Goal: Communication & Community: Answer question/provide support

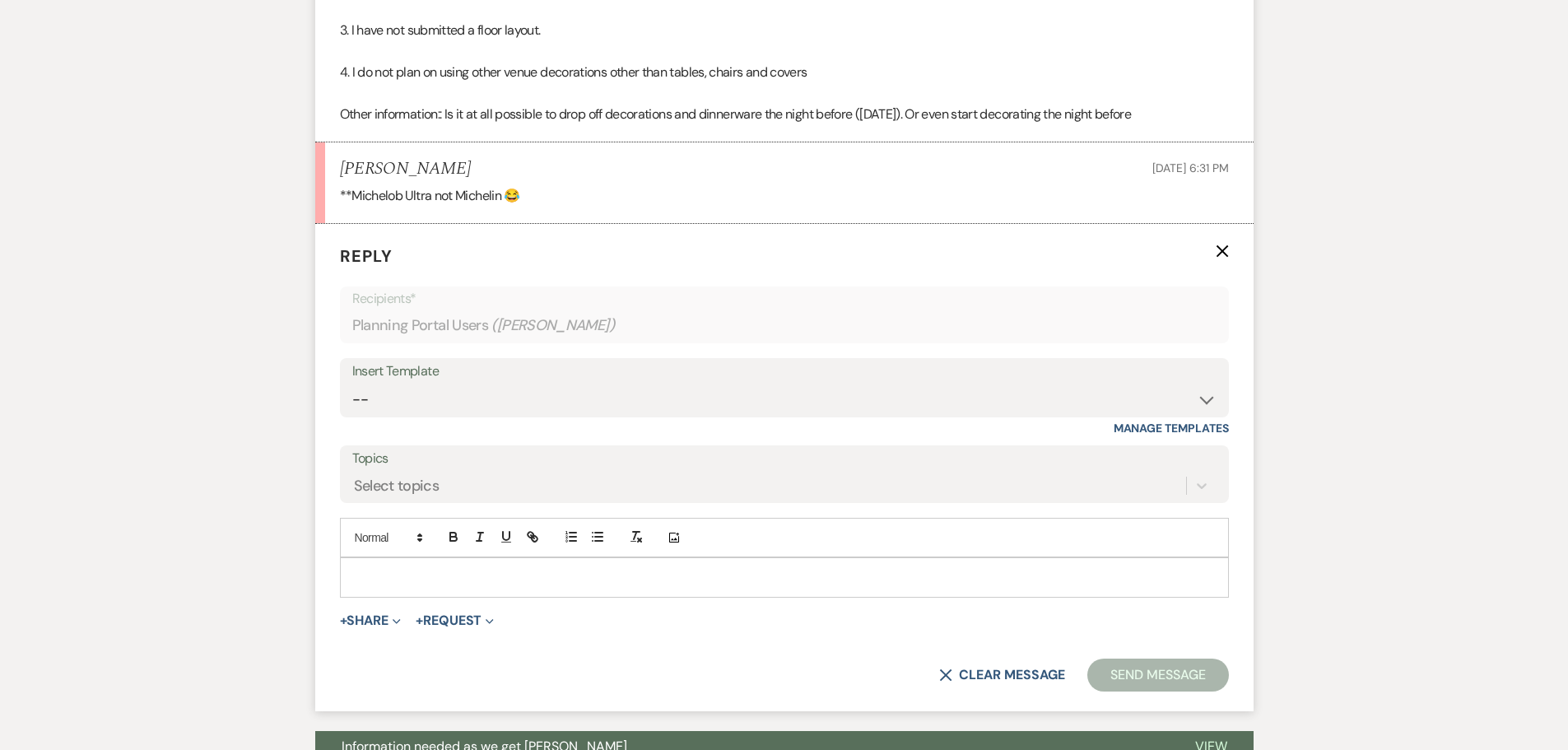
click at [463, 585] on p at bounding box center [784, 577] width 863 height 18
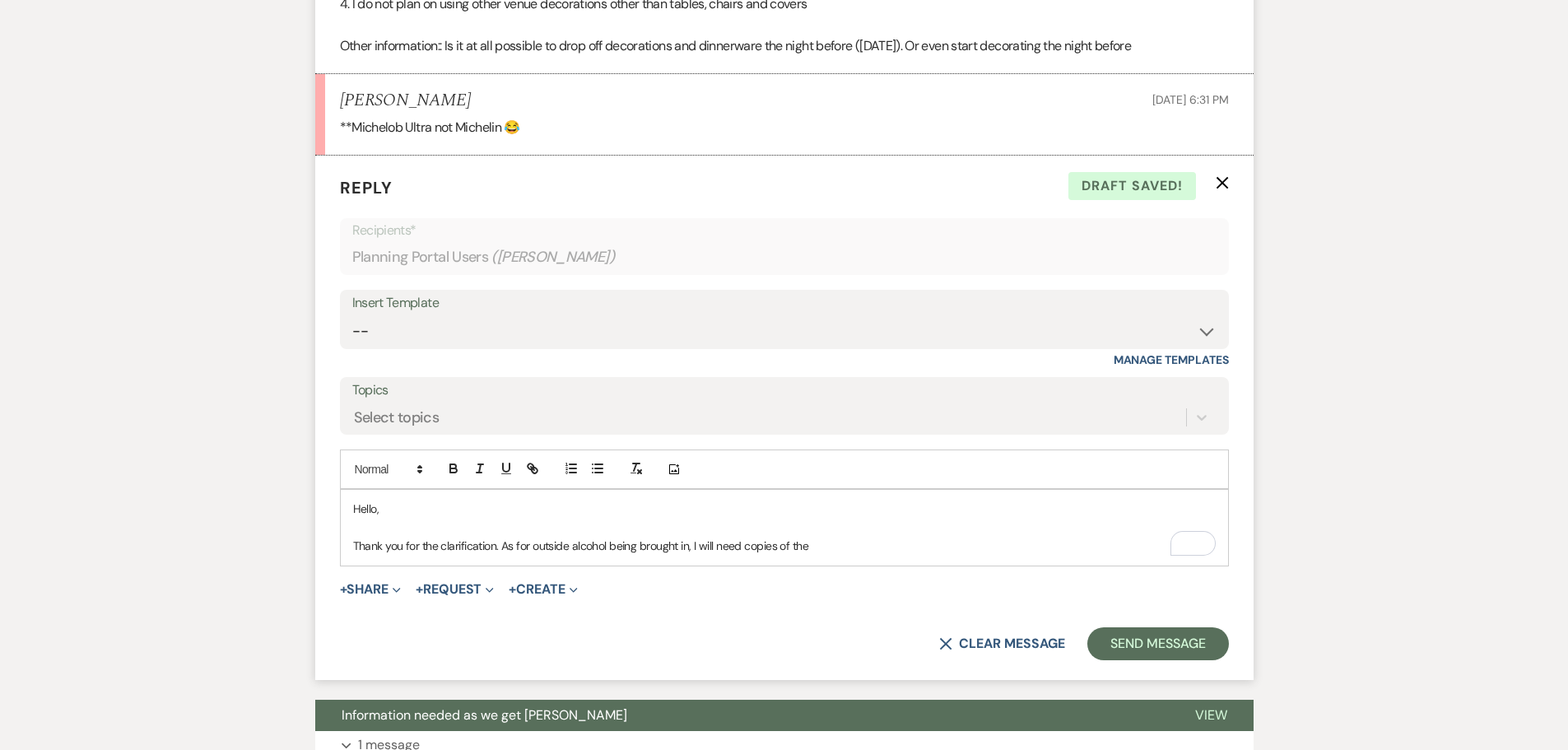
scroll to position [1022, 0]
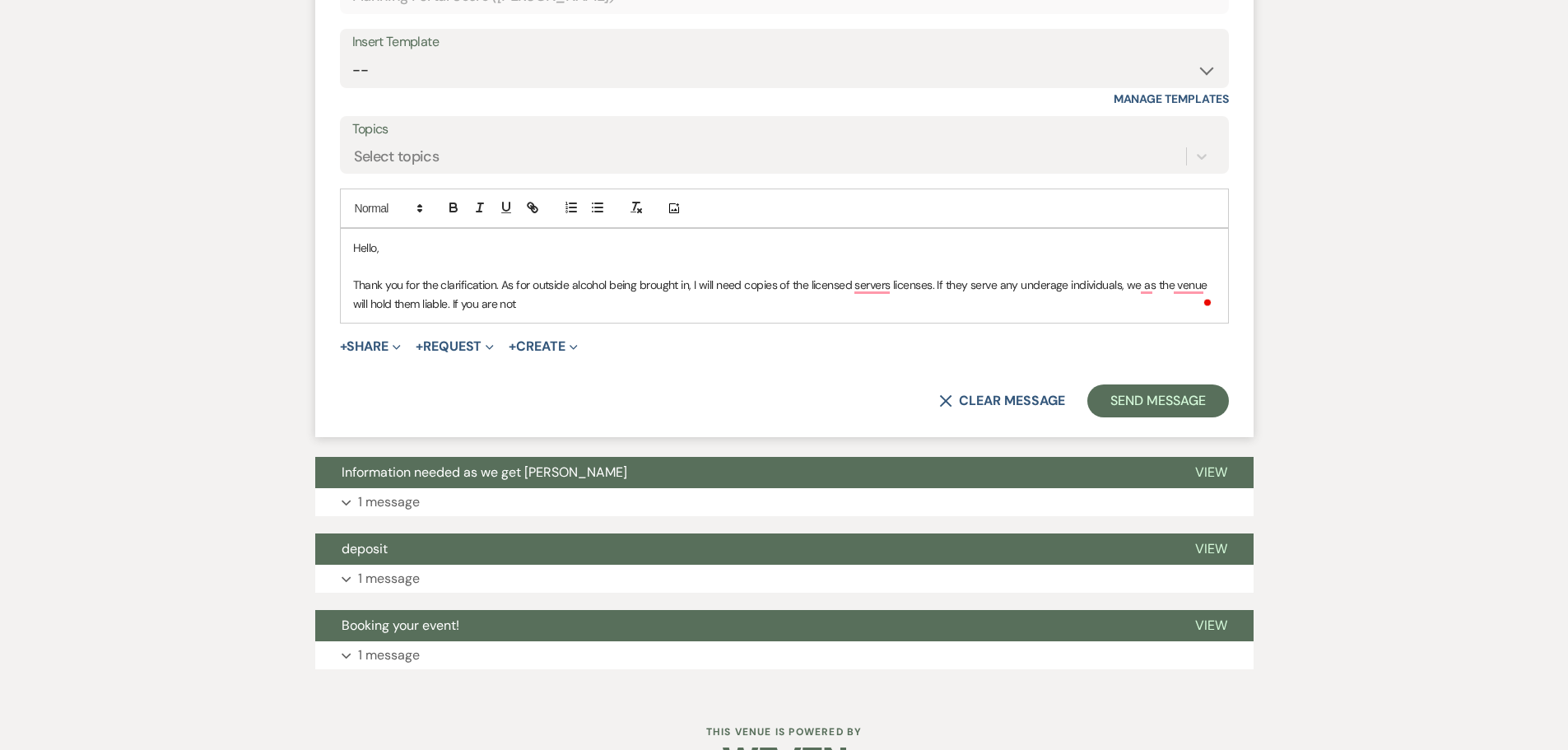
click at [932, 310] on p "Thank you for the clarification. As for outside alcohol being brought in, I wil…" at bounding box center [784, 295] width 863 height 37
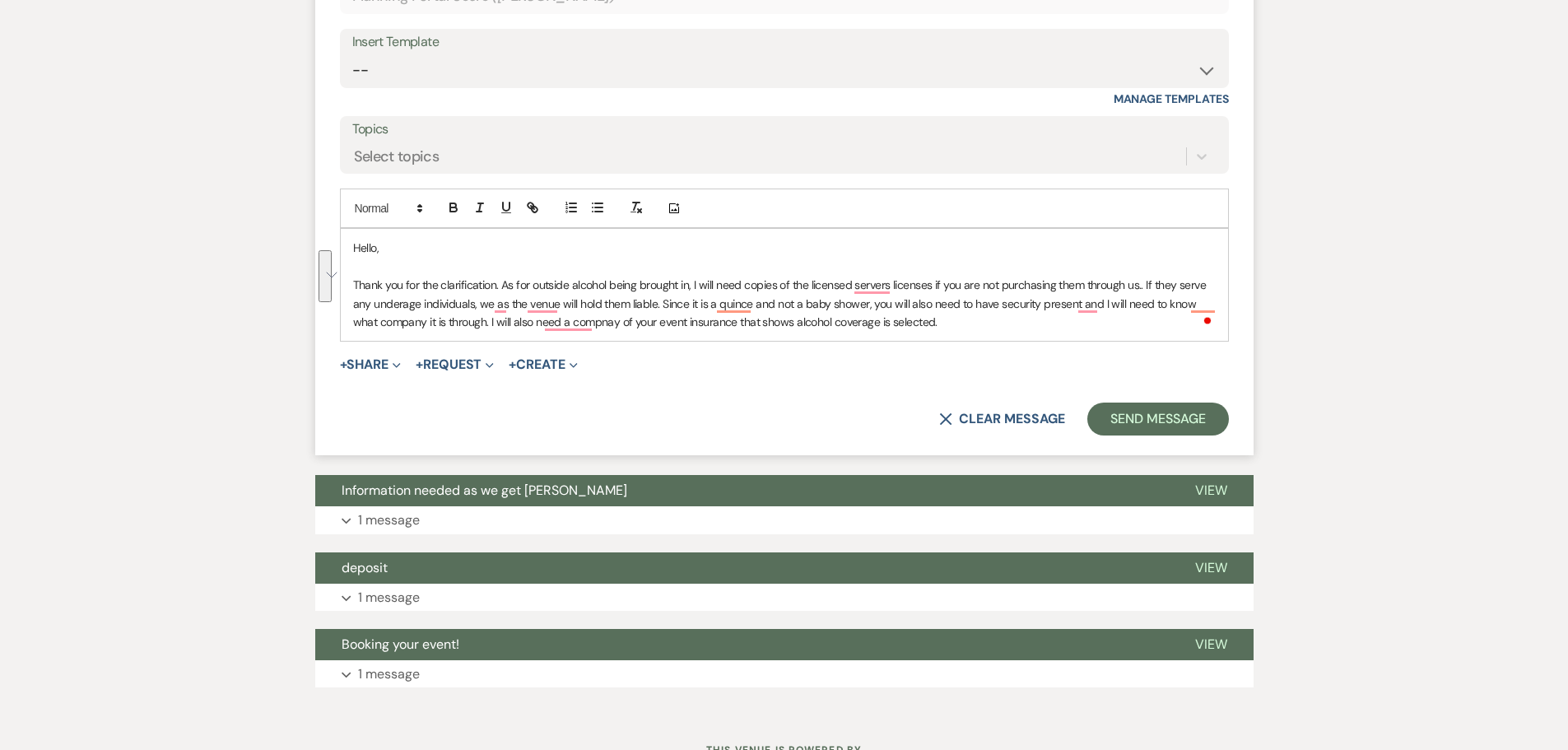
drag, startPoint x: 935, startPoint y: 350, endPoint x: 356, endPoint y: 307, distance: 580.6
click at [356, 307] on p "Thank you for the clarification. As for outside alcohol being brought in, I wil…" at bounding box center [784, 304] width 863 height 55
copy p "Thank you for the clarification. As for outside alcohol being brought in, I wil…"
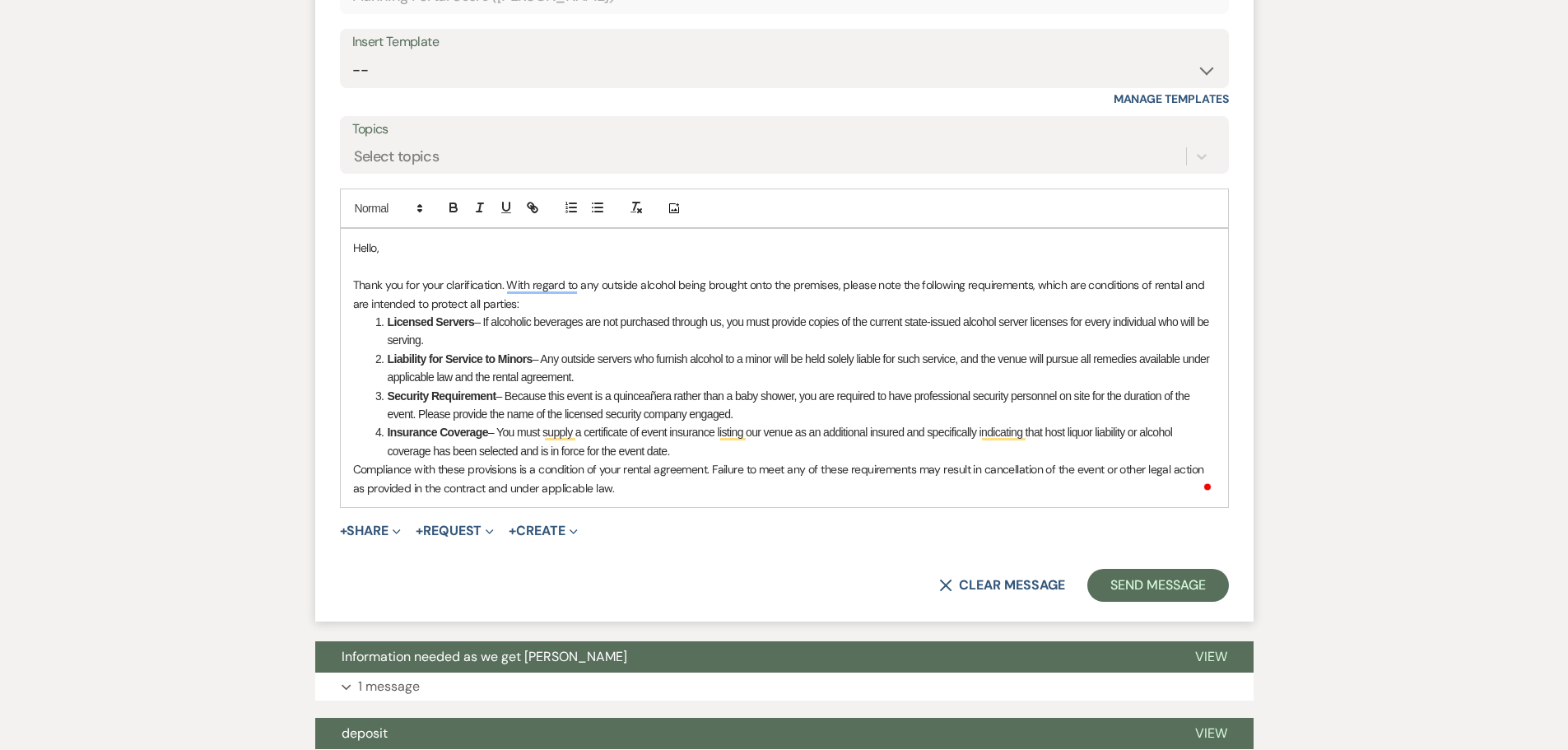
click at [586, 341] on li "Licensed Servers – If alcoholic beverages are not purchased through us, you mus…" at bounding box center [793, 331] width 845 height 37
drag, startPoint x: 586, startPoint y: 341, endPoint x: 495, endPoint y: 345, distance: 91.1
click at [495, 345] on li "Licensed Servers – If alcoholic beverages are not purchased through us, you mus…" at bounding box center [793, 331] width 845 height 37
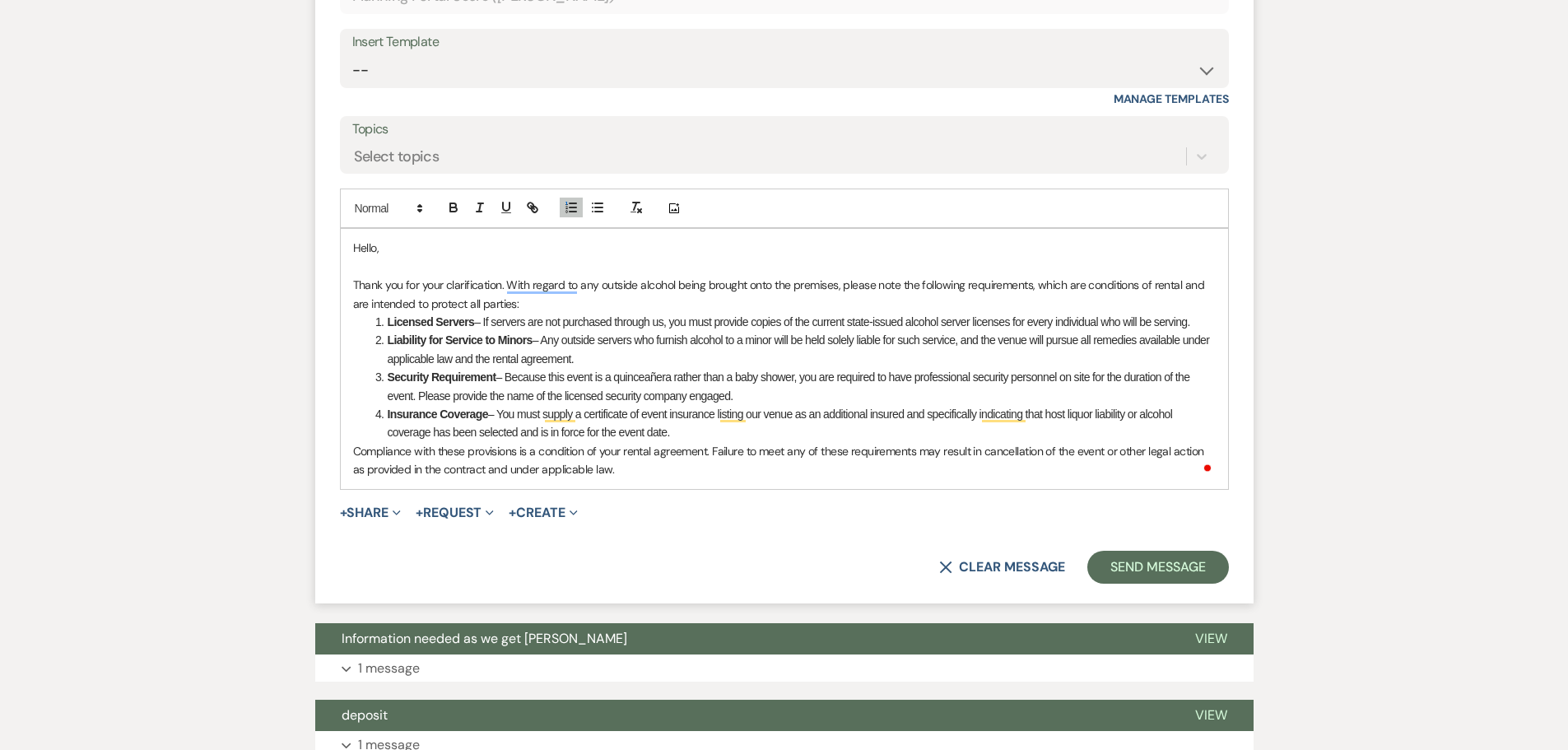
click at [665, 479] on p "Compliance with these provisions is a condition of your rental agreement. Failu…" at bounding box center [784, 460] width 863 height 37
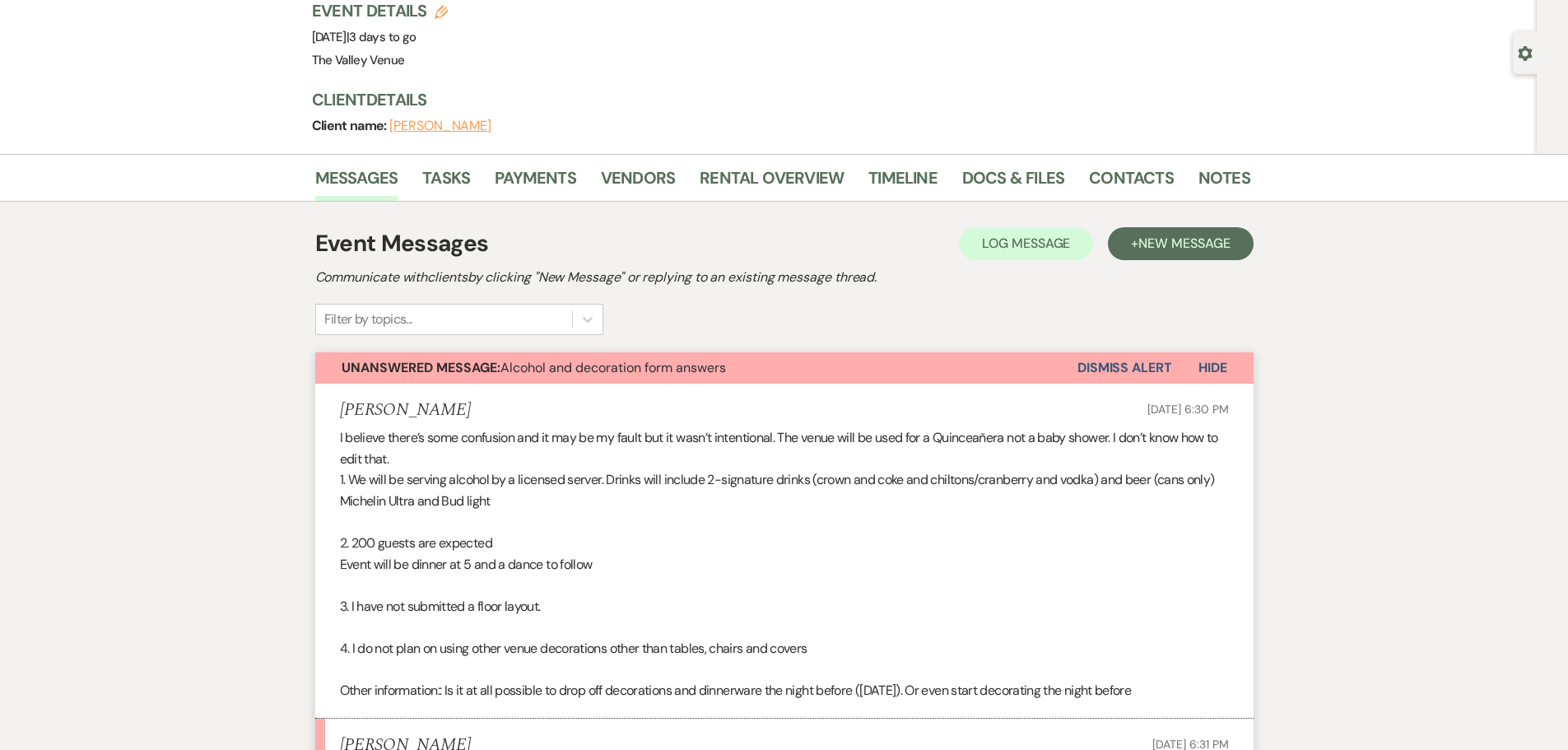
scroll to position [0, 0]
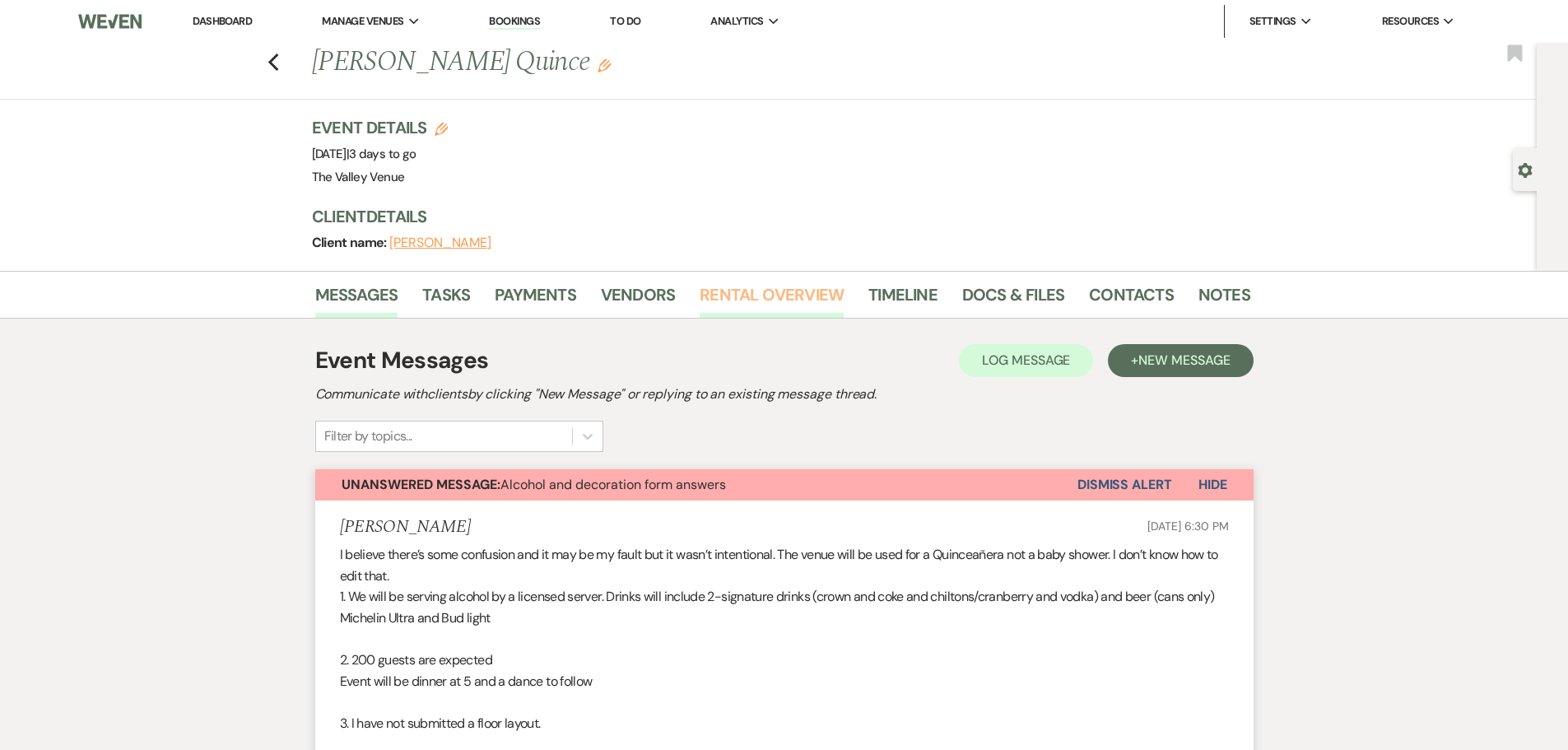
click at [748, 301] on link "Rental Overview" at bounding box center [772, 300] width 144 height 36
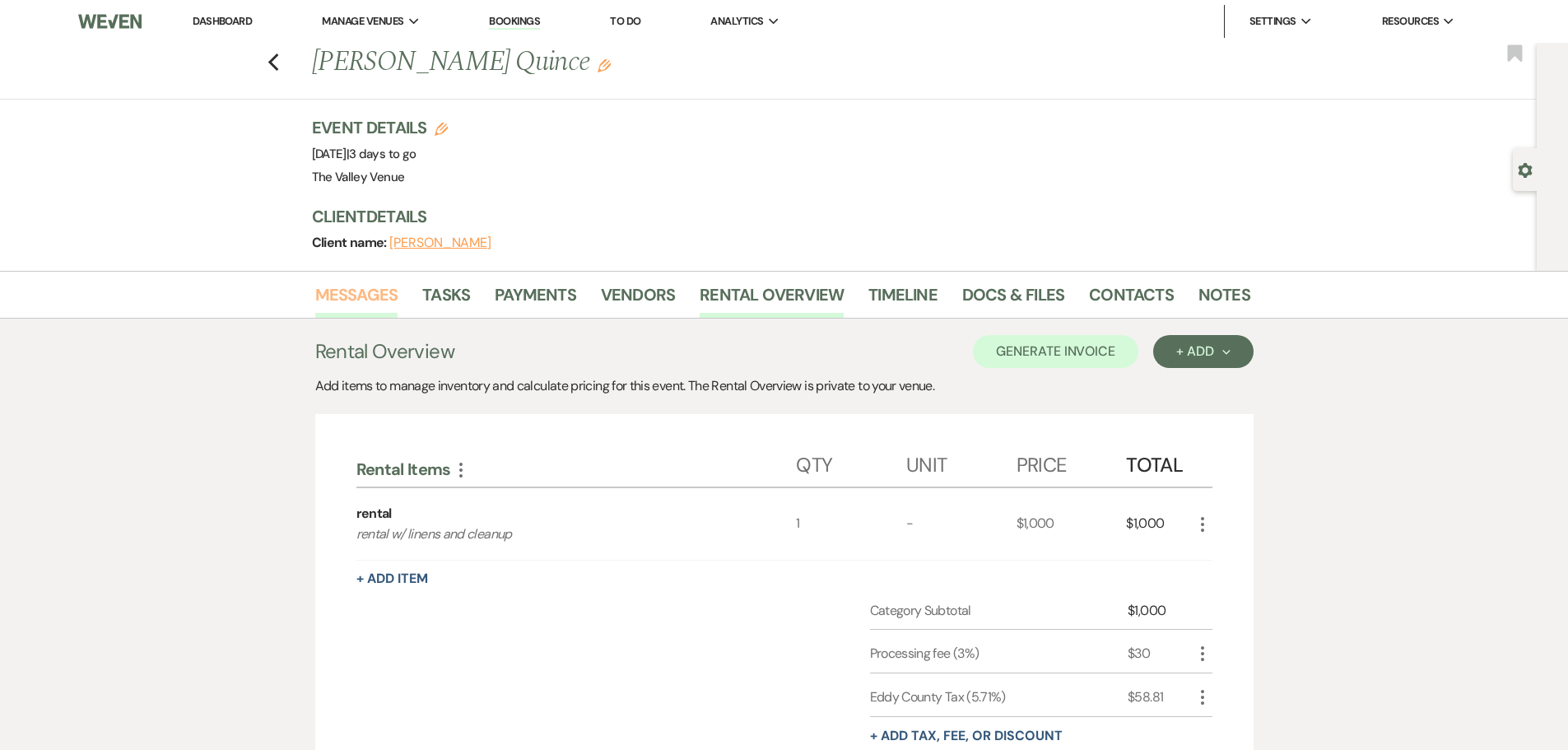
click at [356, 306] on link "Messages" at bounding box center [357, 300] width 83 height 36
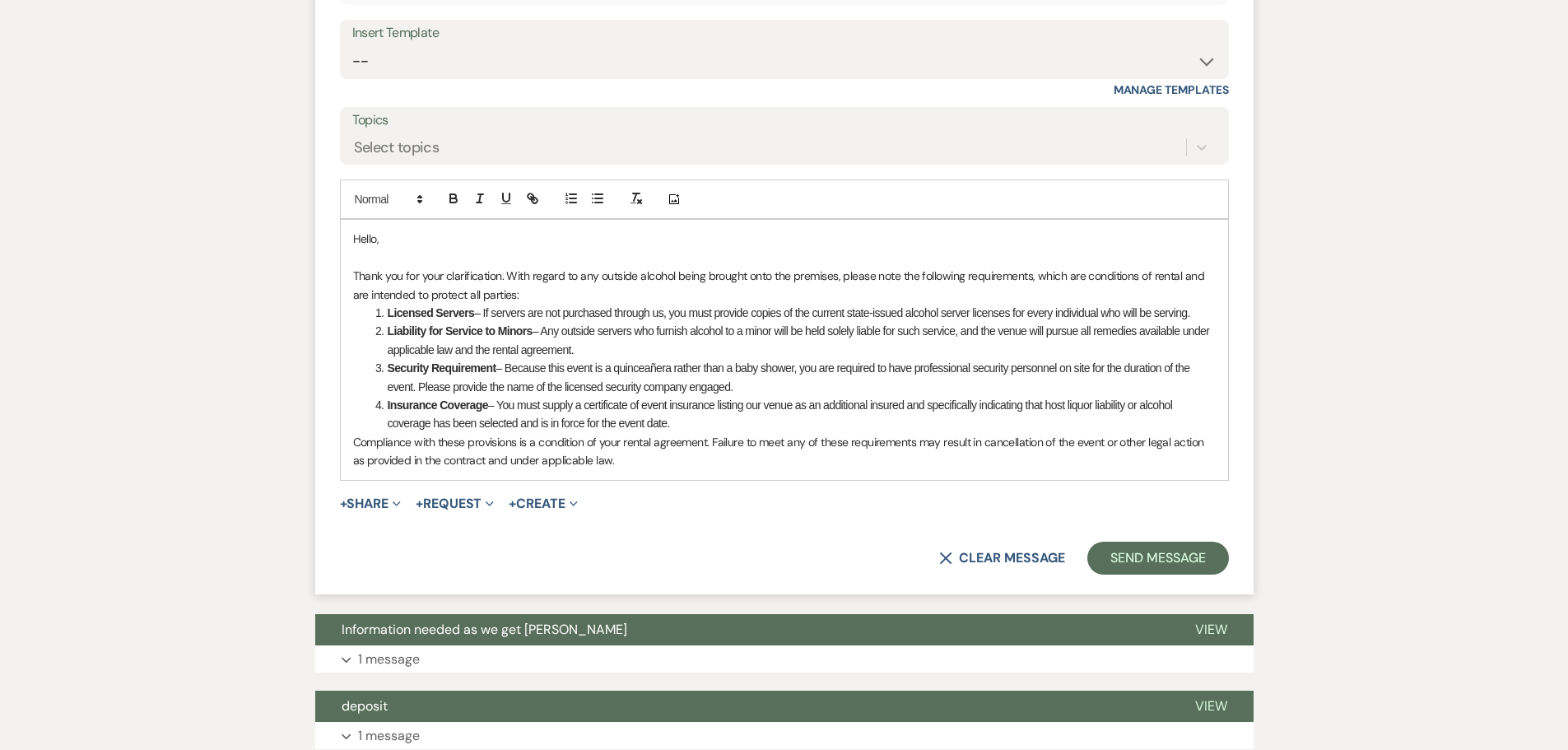
scroll to position [1044, 0]
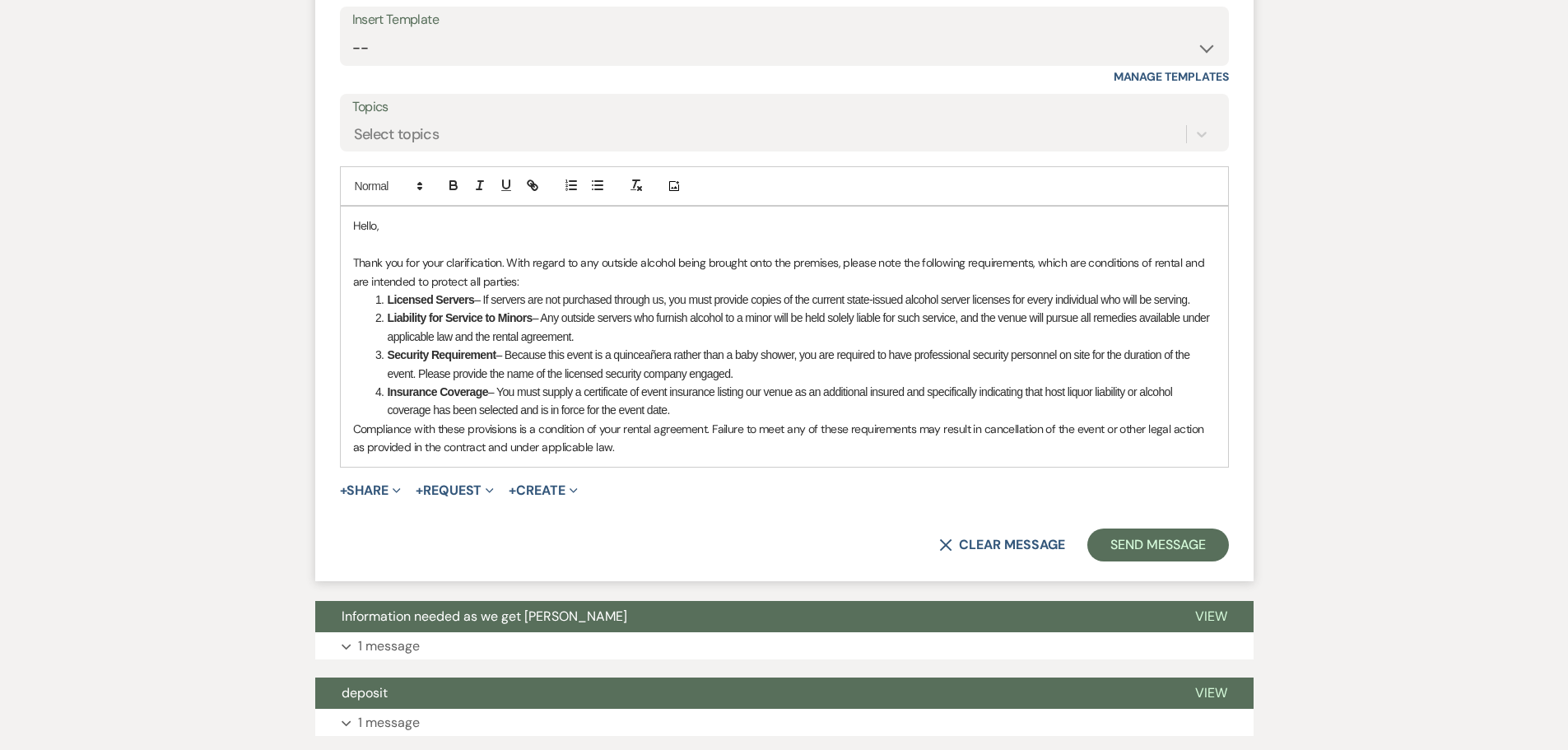
click at [638, 456] on p "Compliance with these provisions is a condition of your rental agreement. Failu…" at bounding box center [784, 439] width 863 height 37
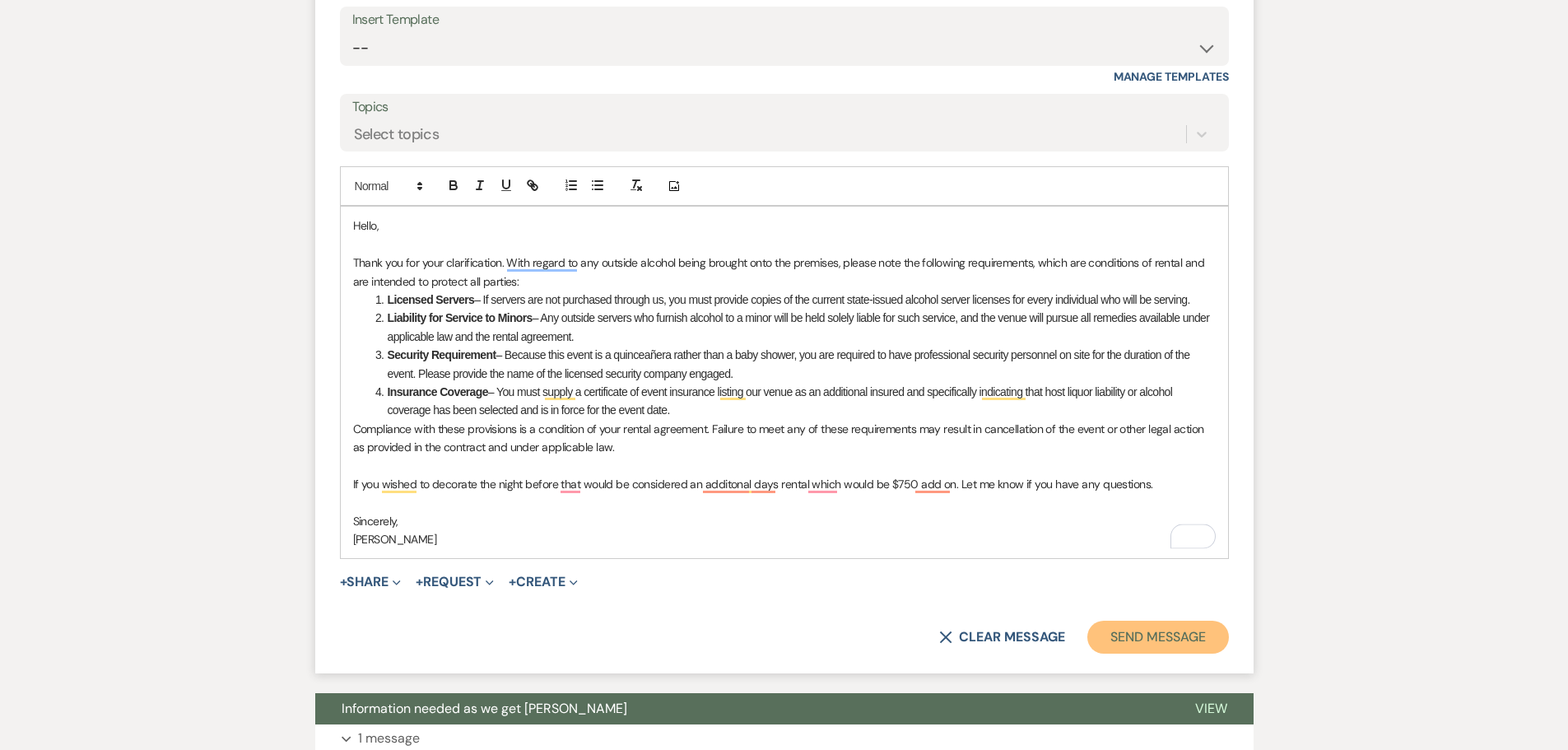
click at [1164, 653] on button "Send Message" at bounding box center [1158, 636] width 141 height 33
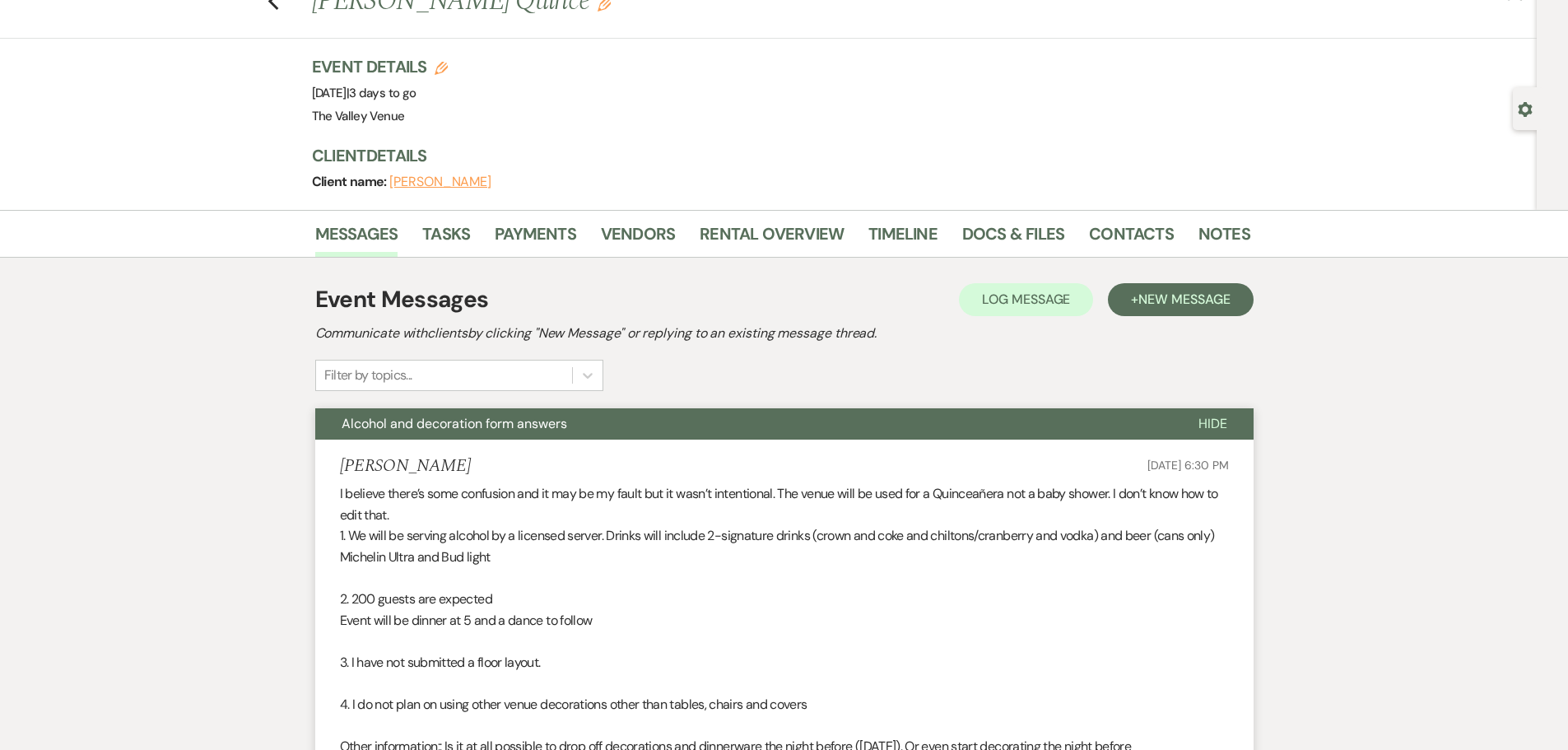
scroll to position [0, 0]
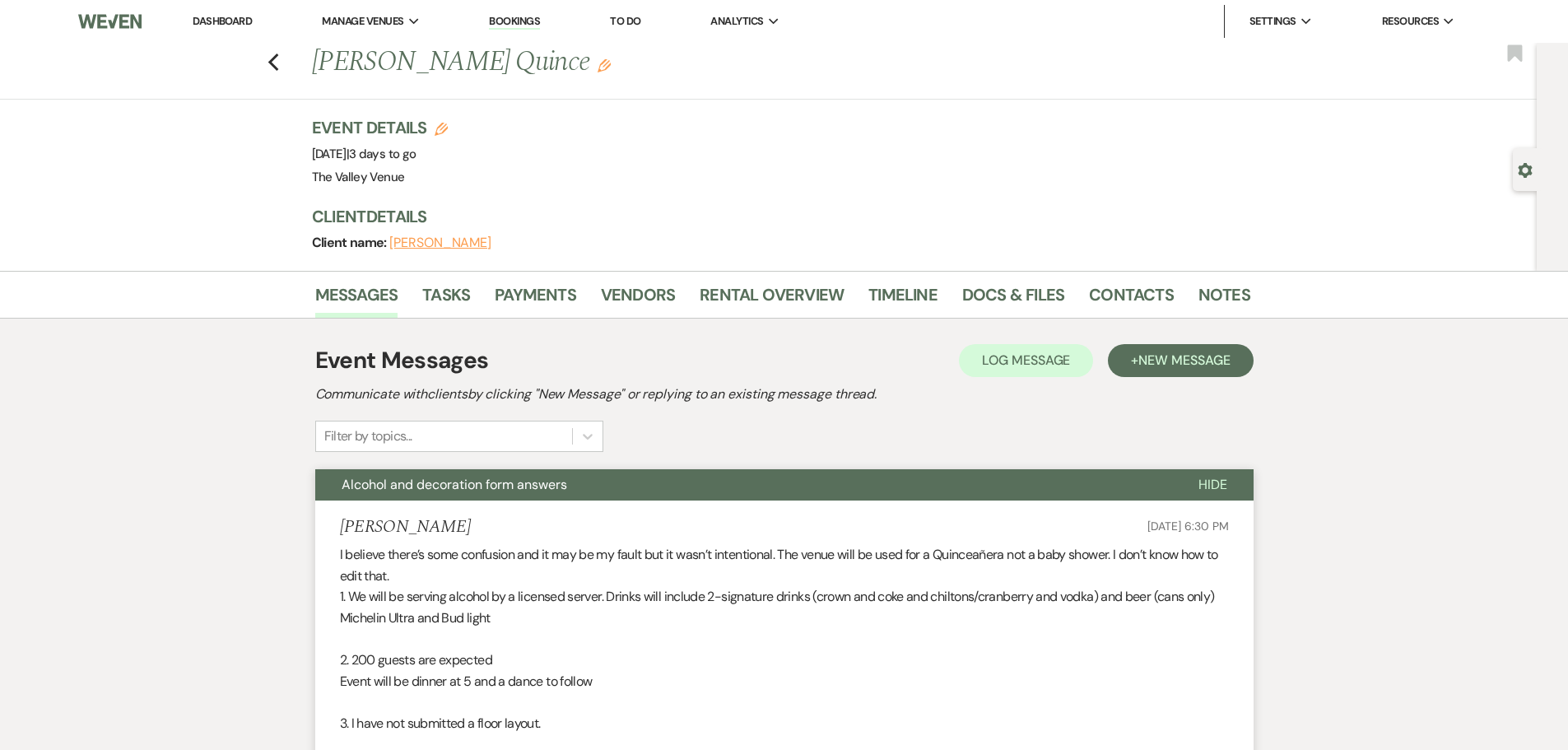
click at [228, 28] on li "Dashboard" at bounding box center [222, 21] width 76 height 33
click at [229, 26] on link "Dashboard" at bounding box center [222, 21] width 59 height 14
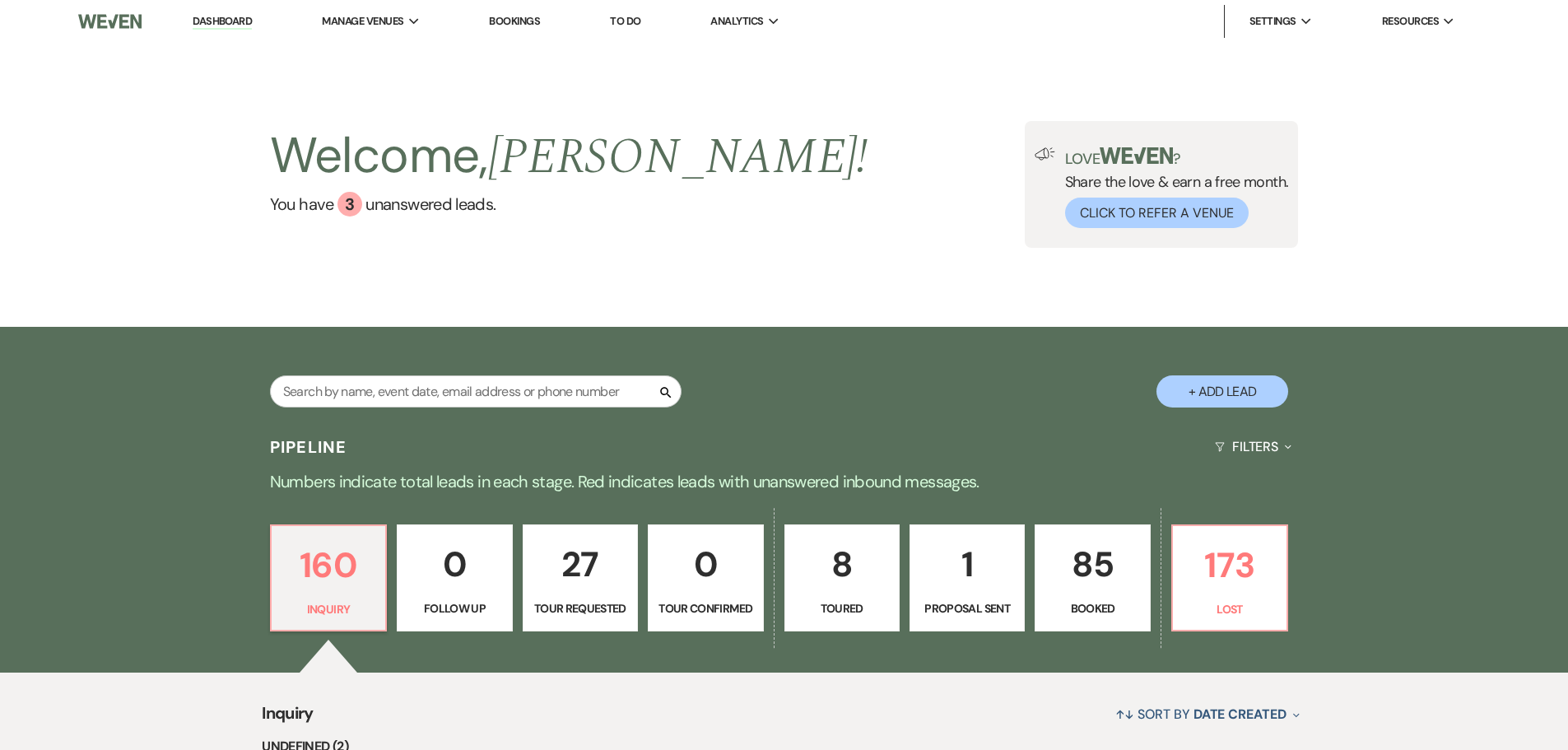
click at [490, 505] on div "160 Inquiry 0 Follow Up 27 Tour Requested 0 Tour Confirmed 8 Toured 1 Proposal …" at bounding box center [785, 588] width 1185 height 168
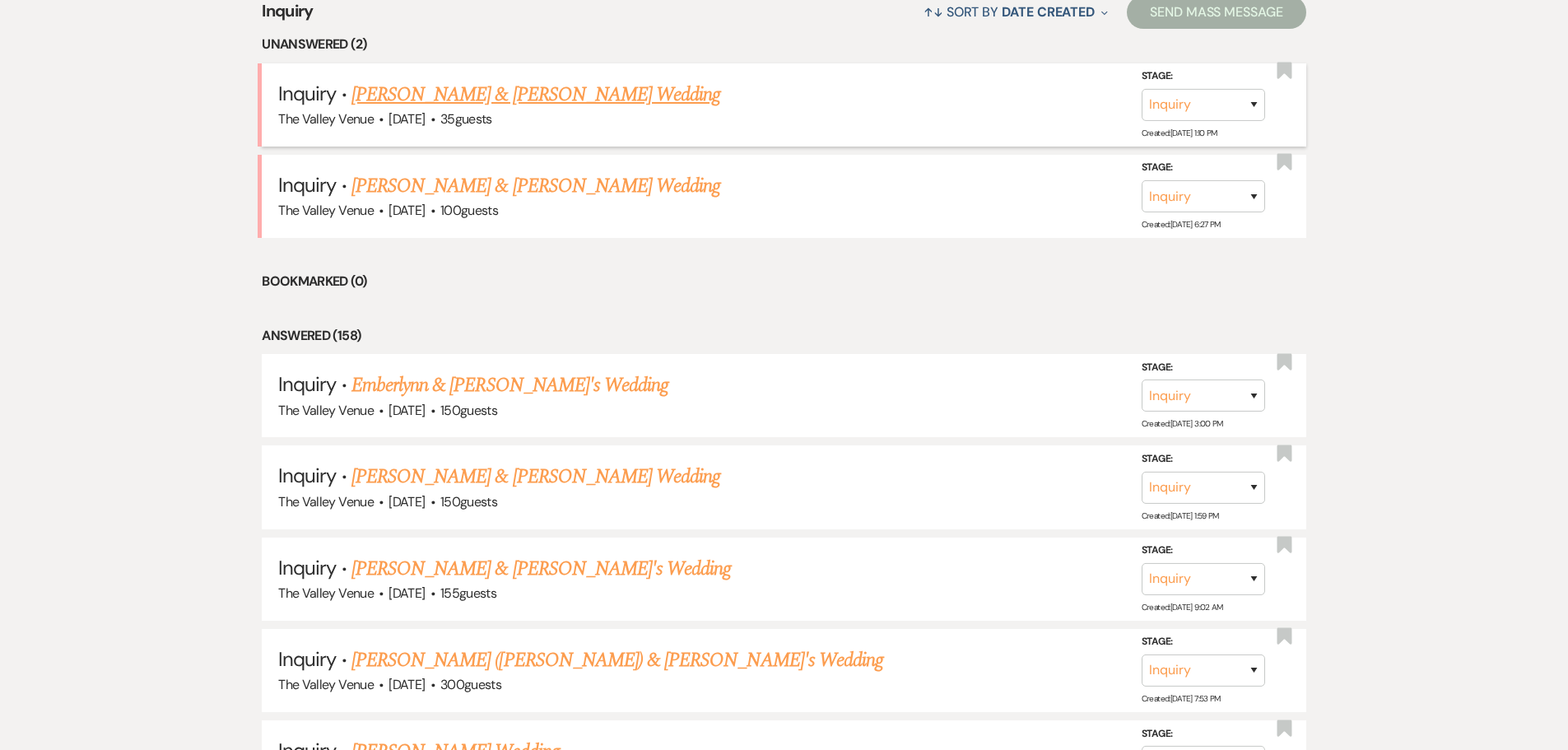
click at [495, 102] on link "[PERSON_NAME] & [PERSON_NAME] Wedding" at bounding box center [535, 95] width 369 height 30
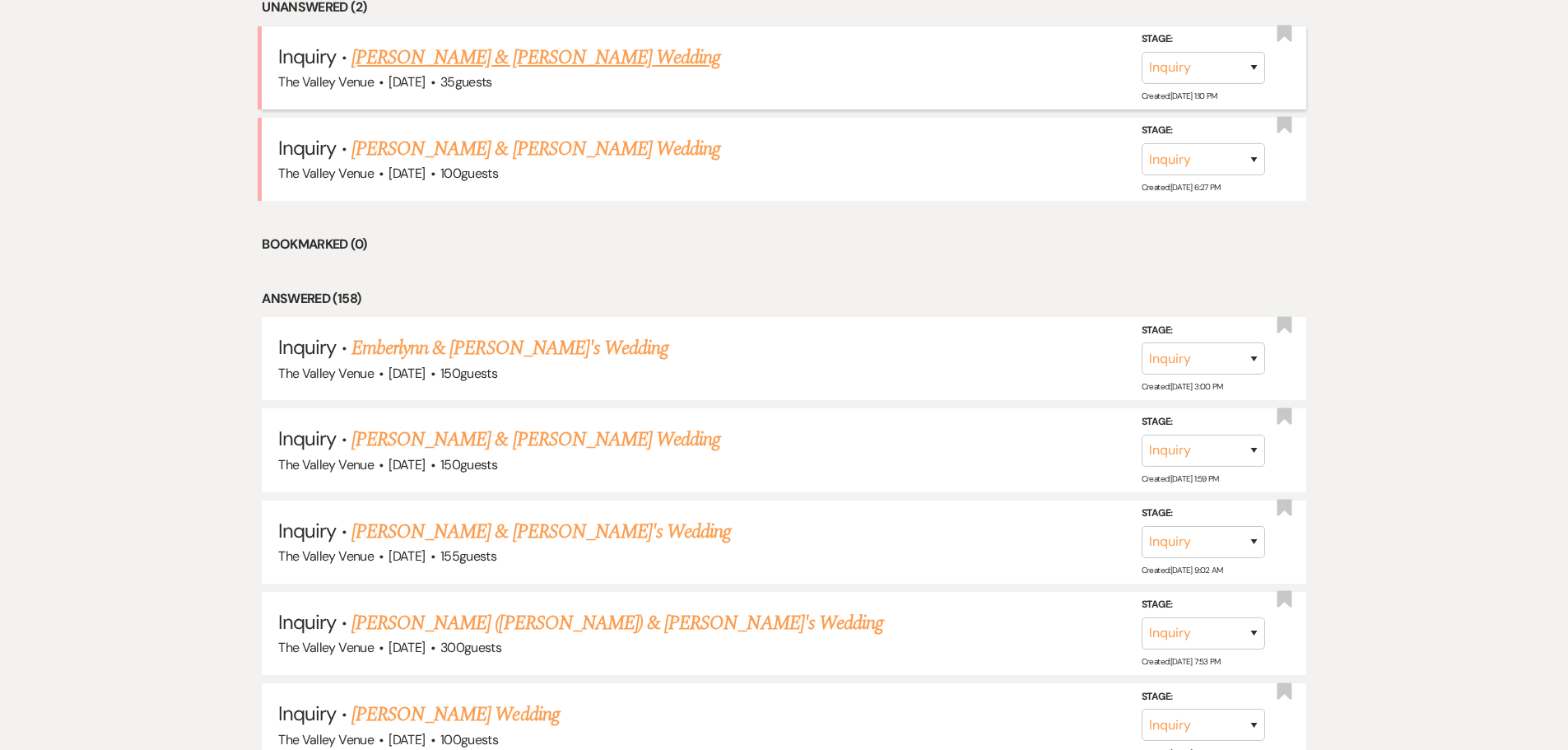
scroll to position [739, 0]
drag, startPoint x: 587, startPoint y: 54, endPoint x: 900, endPoint y: 126, distance: 321.2
click at [587, 54] on link "[PERSON_NAME] & [PERSON_NAME] Wedding" at bounding box center [535, 57] width 369 height 30
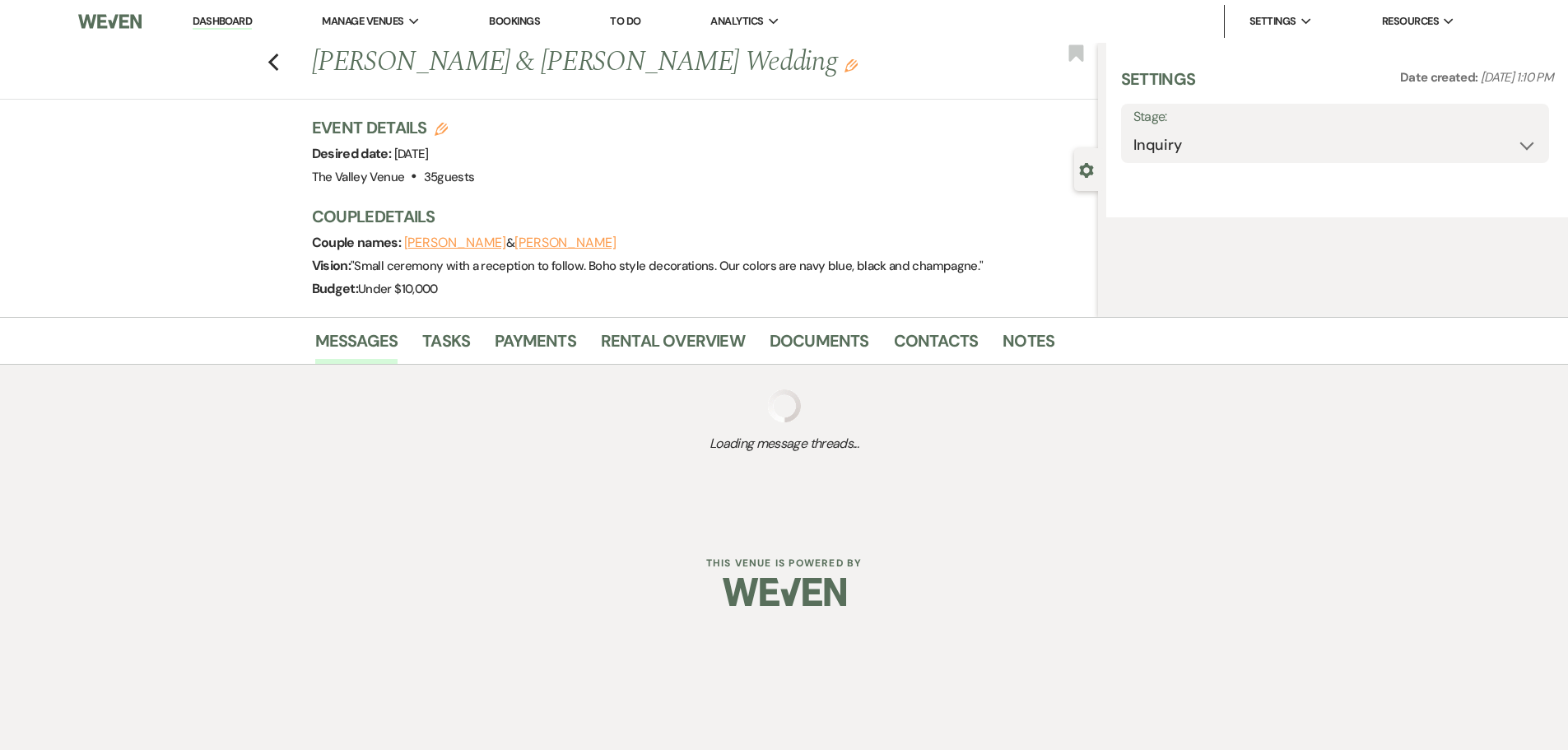
select select "1"
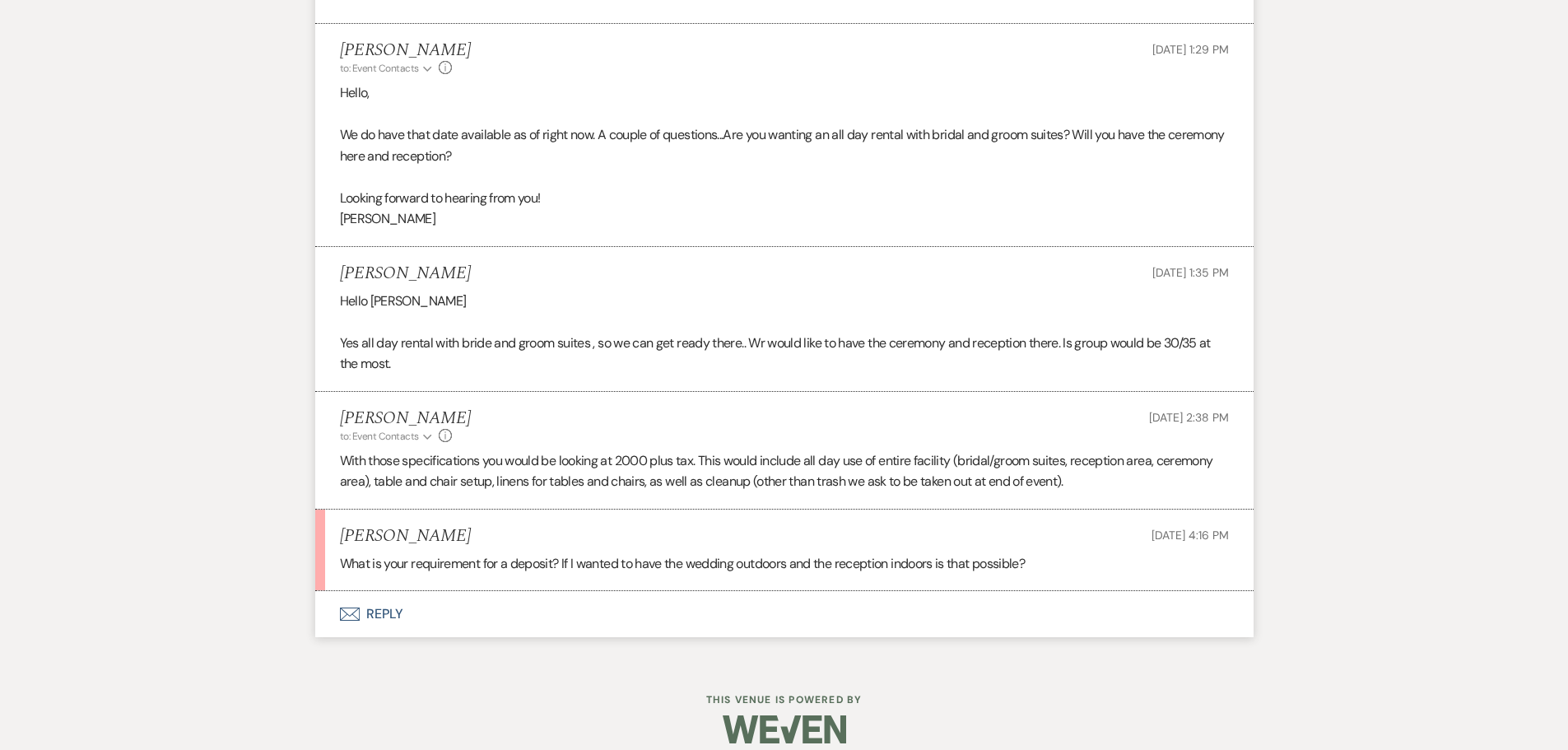
scroll to position [1023, 0]
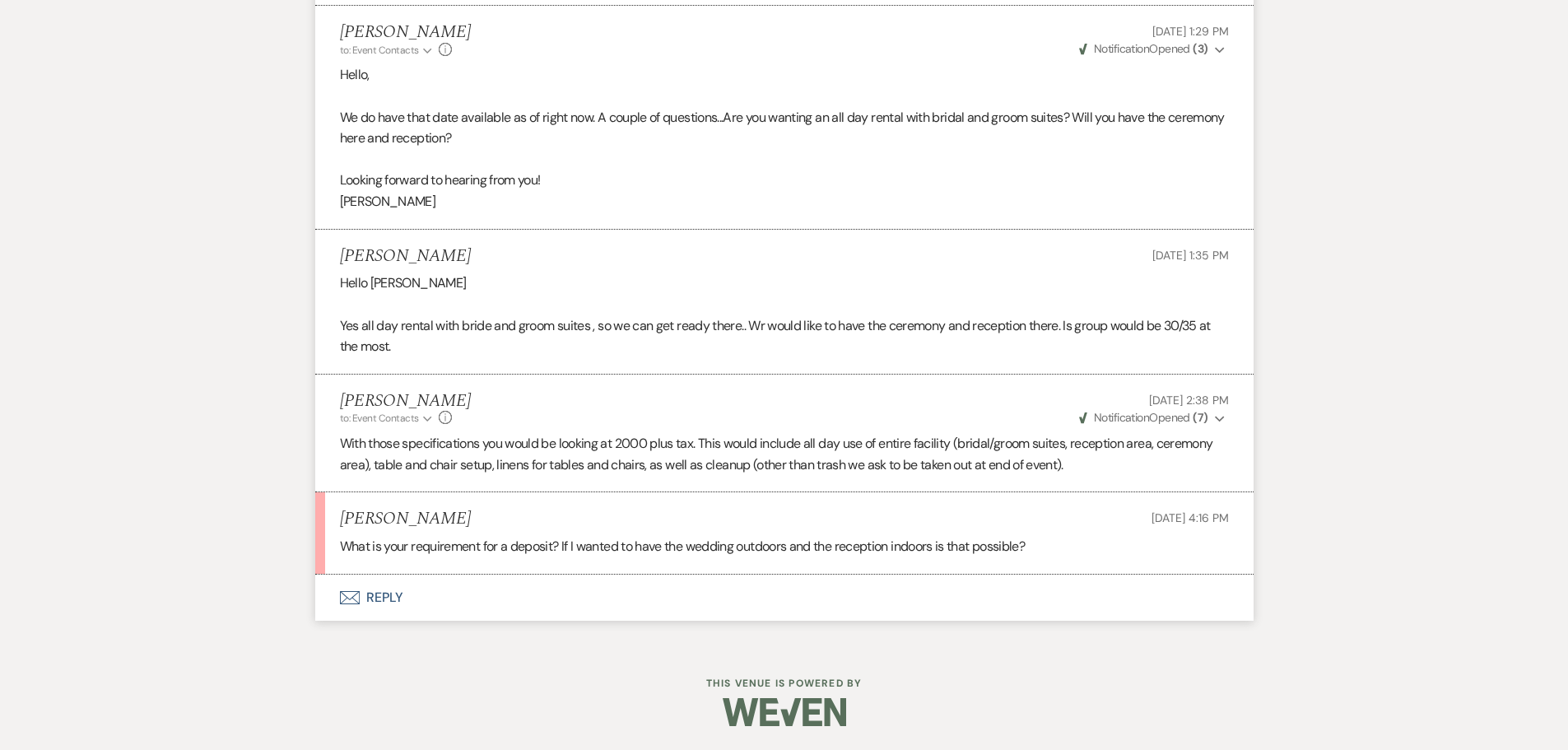
click at [372, 593] on button "Envelope Reply" at bounding box center [785, 597] width 939 height 46
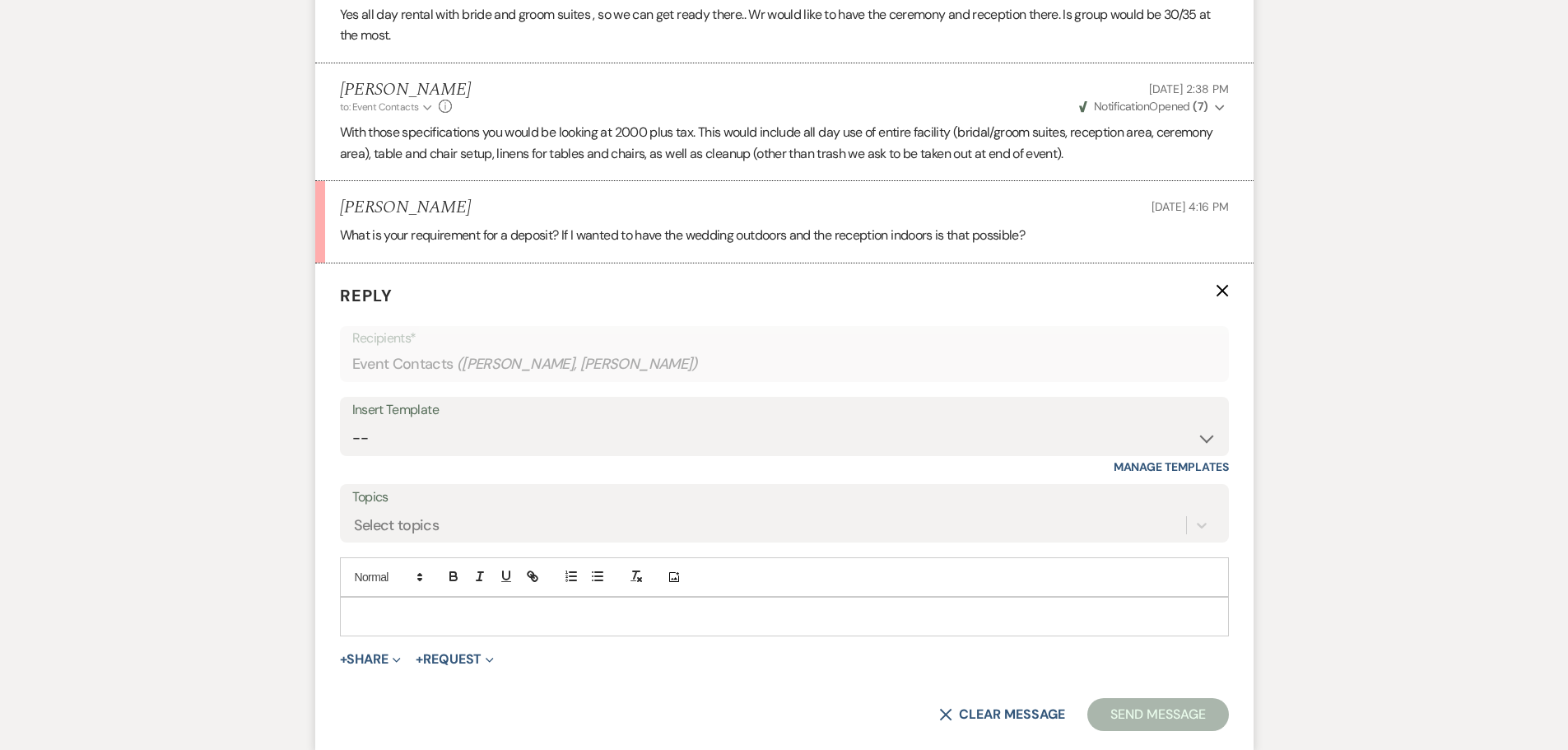
scroll to position [1337, 0]
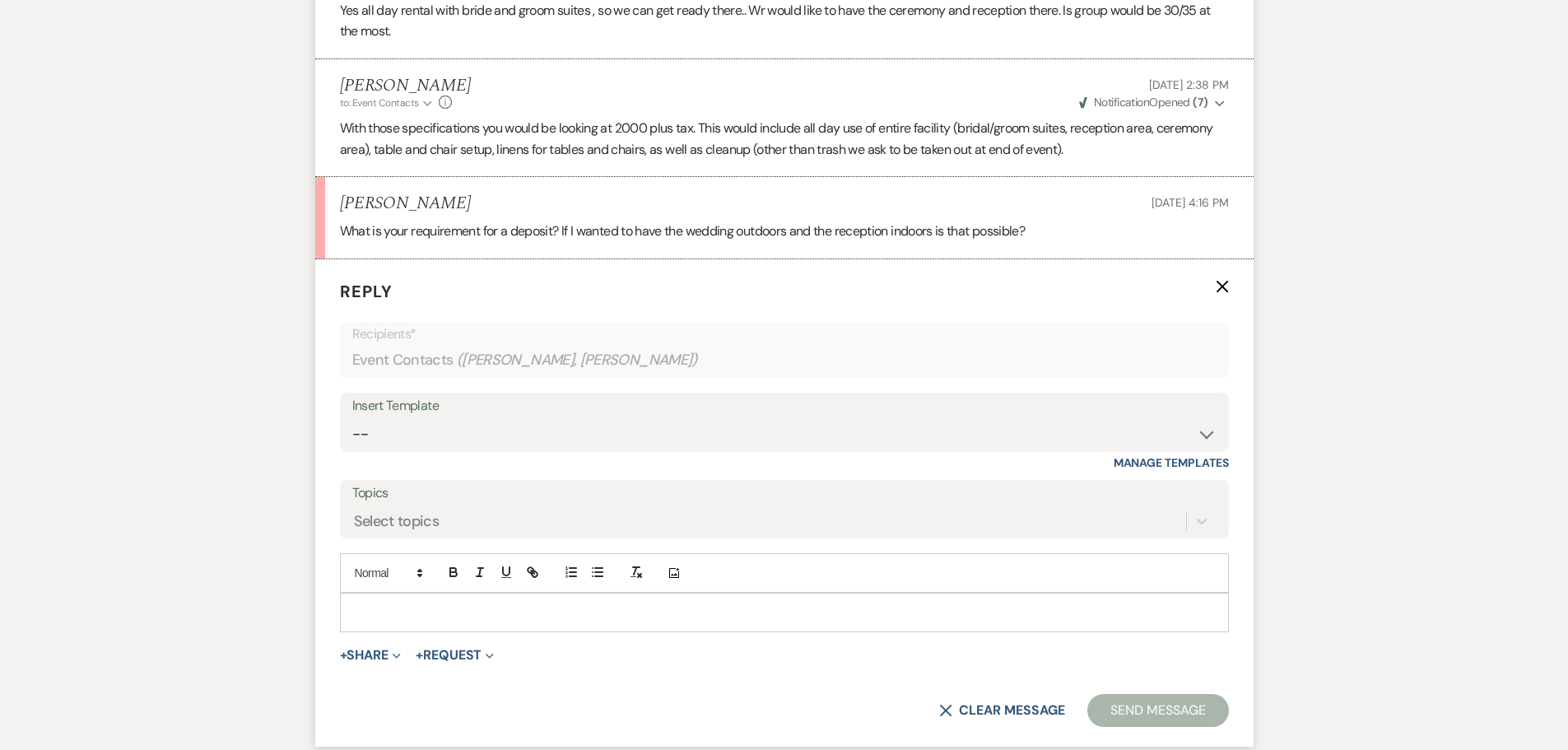
drag, startPoint x: 576, startPoint y: 610, endPoint x: 584, endPoint y: 595, distance: 17.0
click at [579, 605] on p at bounding box center [784, 612] width 863 height 18
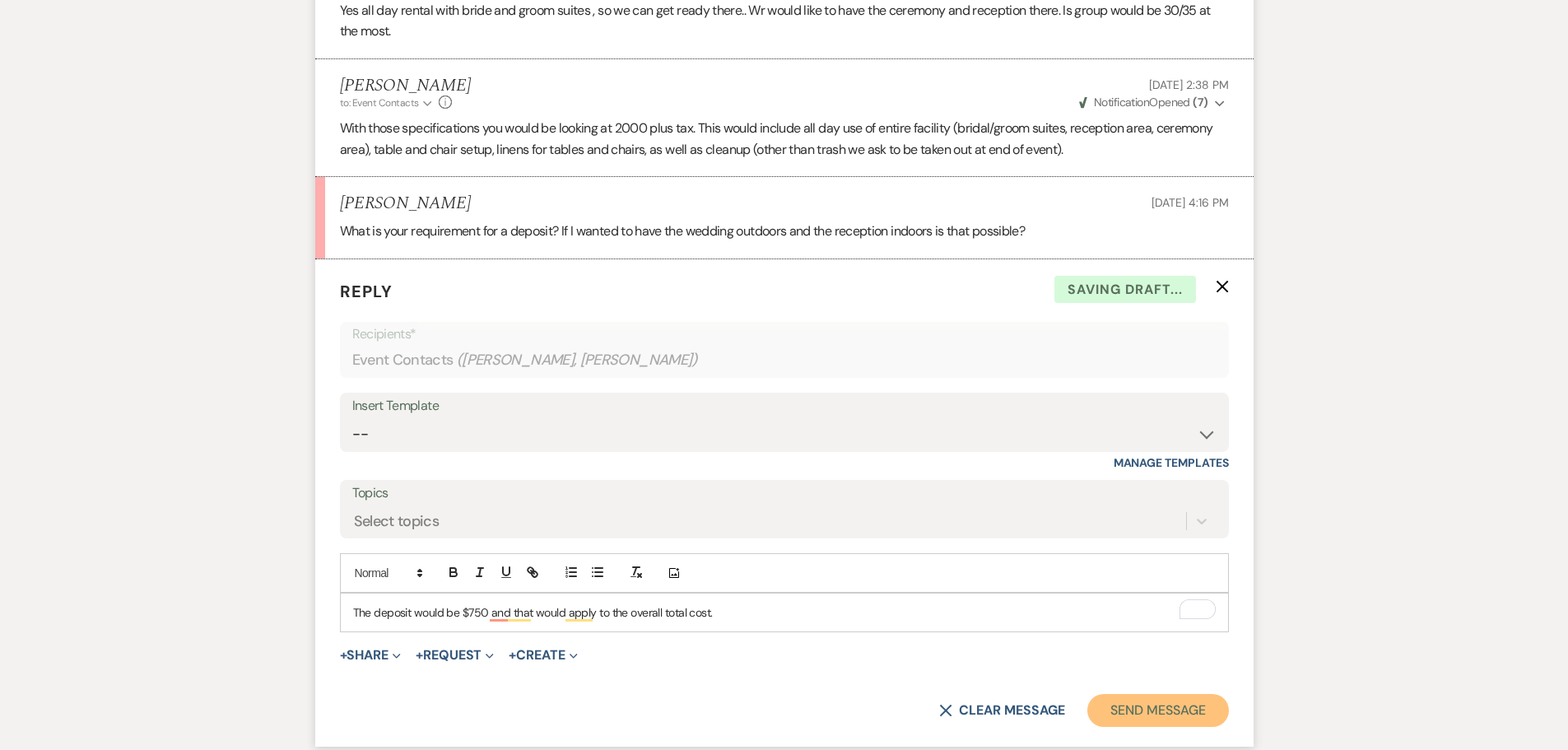
click at [1131, 705] on button "Send Message" at bounding box center [1158, 710] width 141 height 33
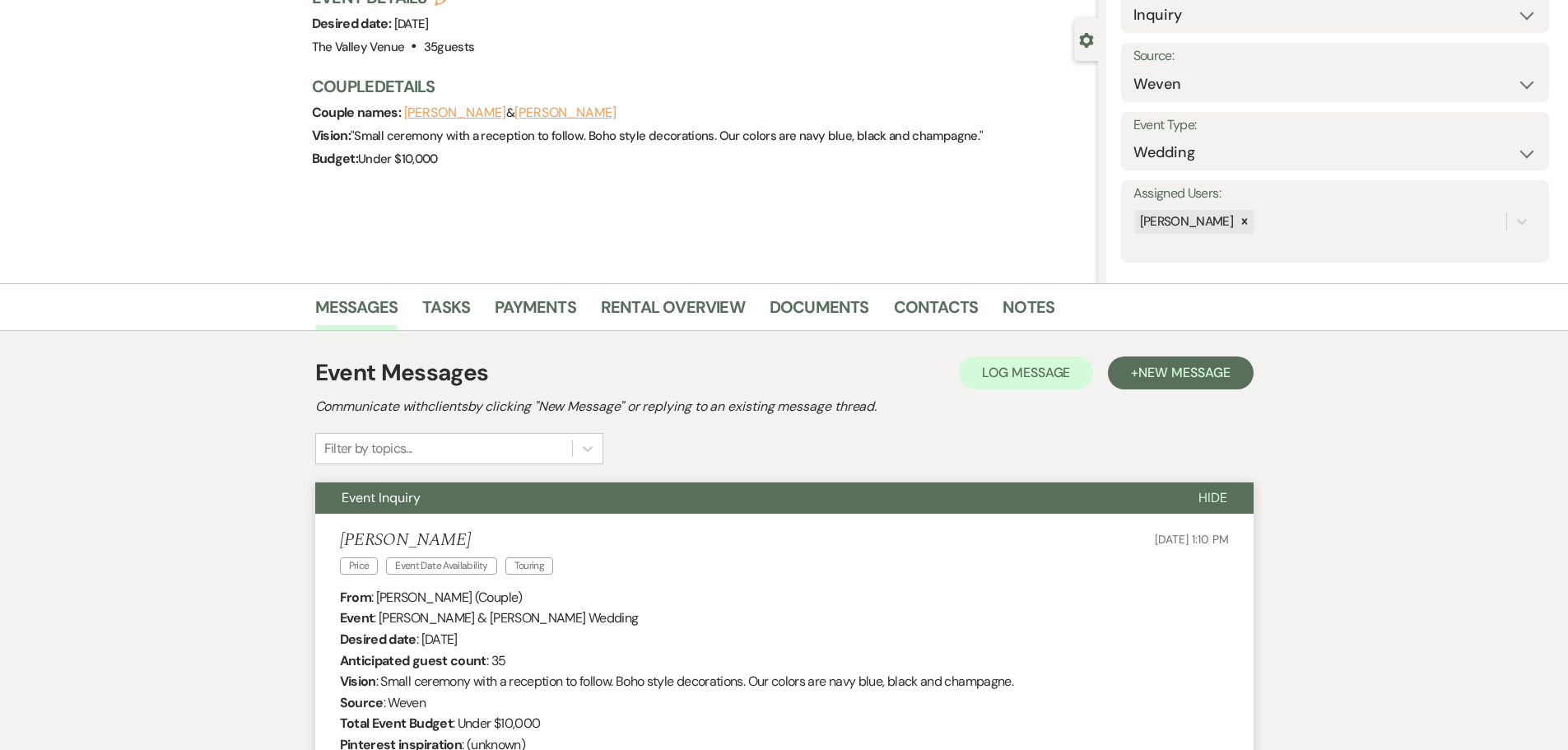
scroll to position [0, 0]
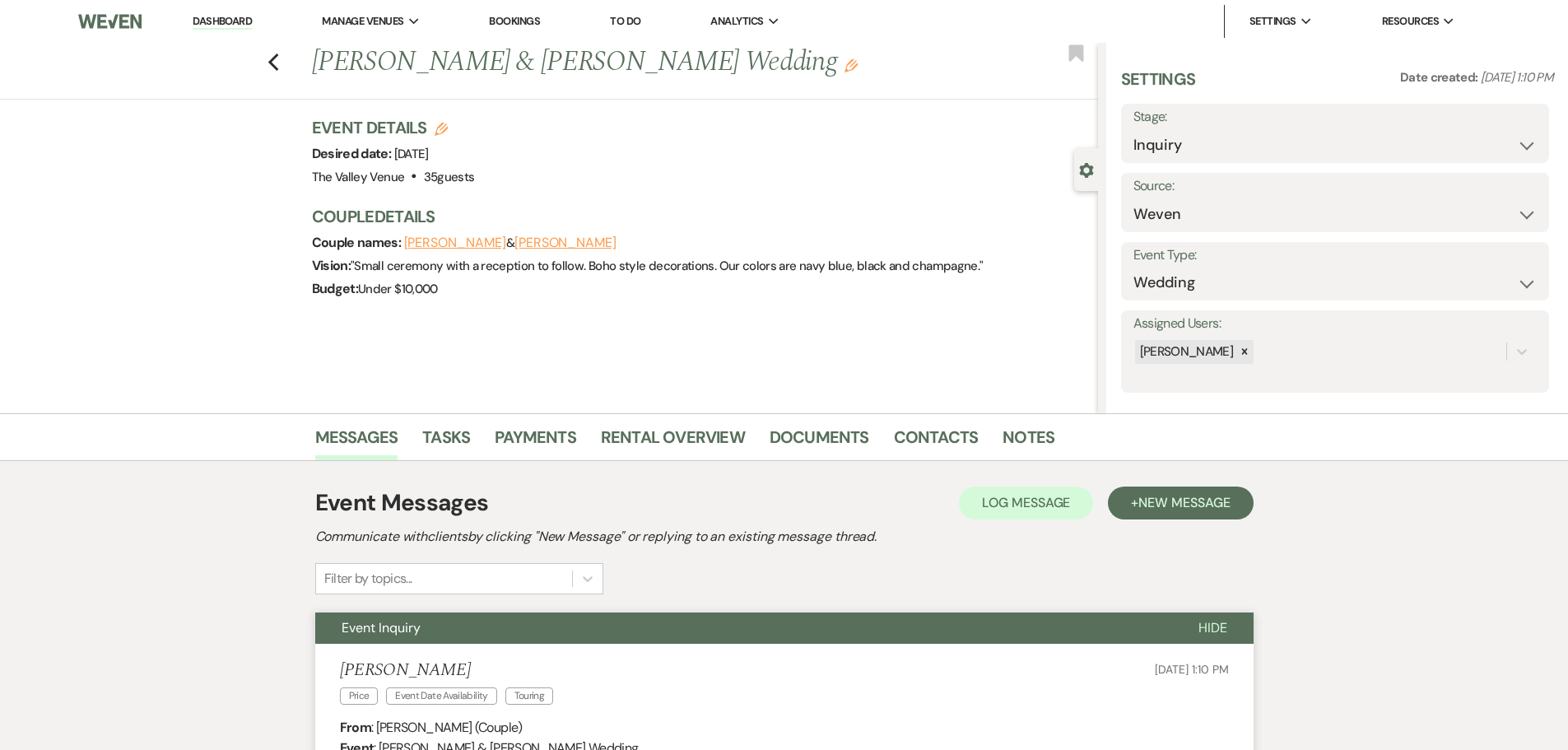
click at [233, 19] on link "Dashboard" at bounding box center [222, 22] width 59 height 16
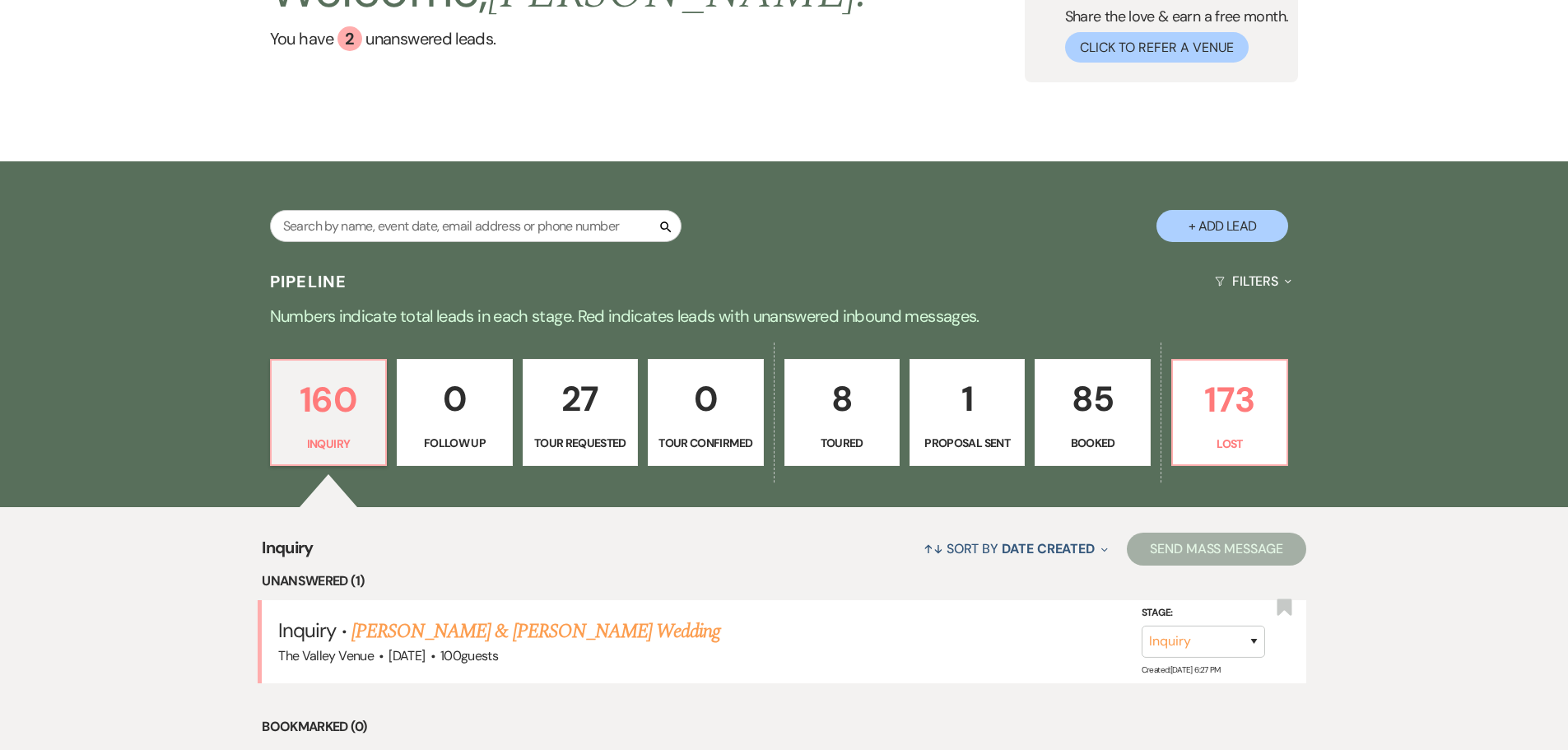
scroll to position [411, 0]
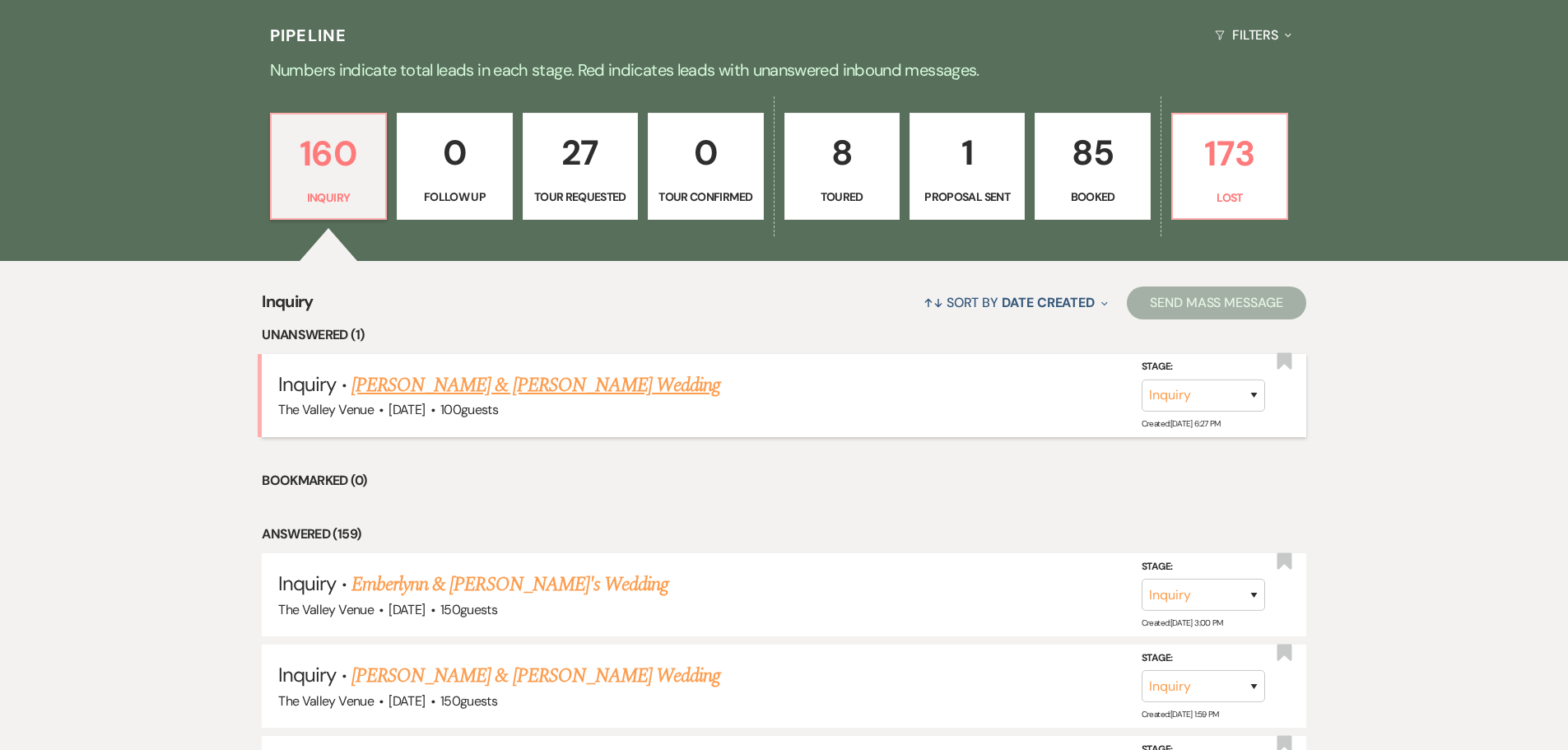
click at [525, 377] on link "[PERSON_NAME] & [PERSON_NAME] Wedding" at bounding box center [535, 385] width 369 height 30
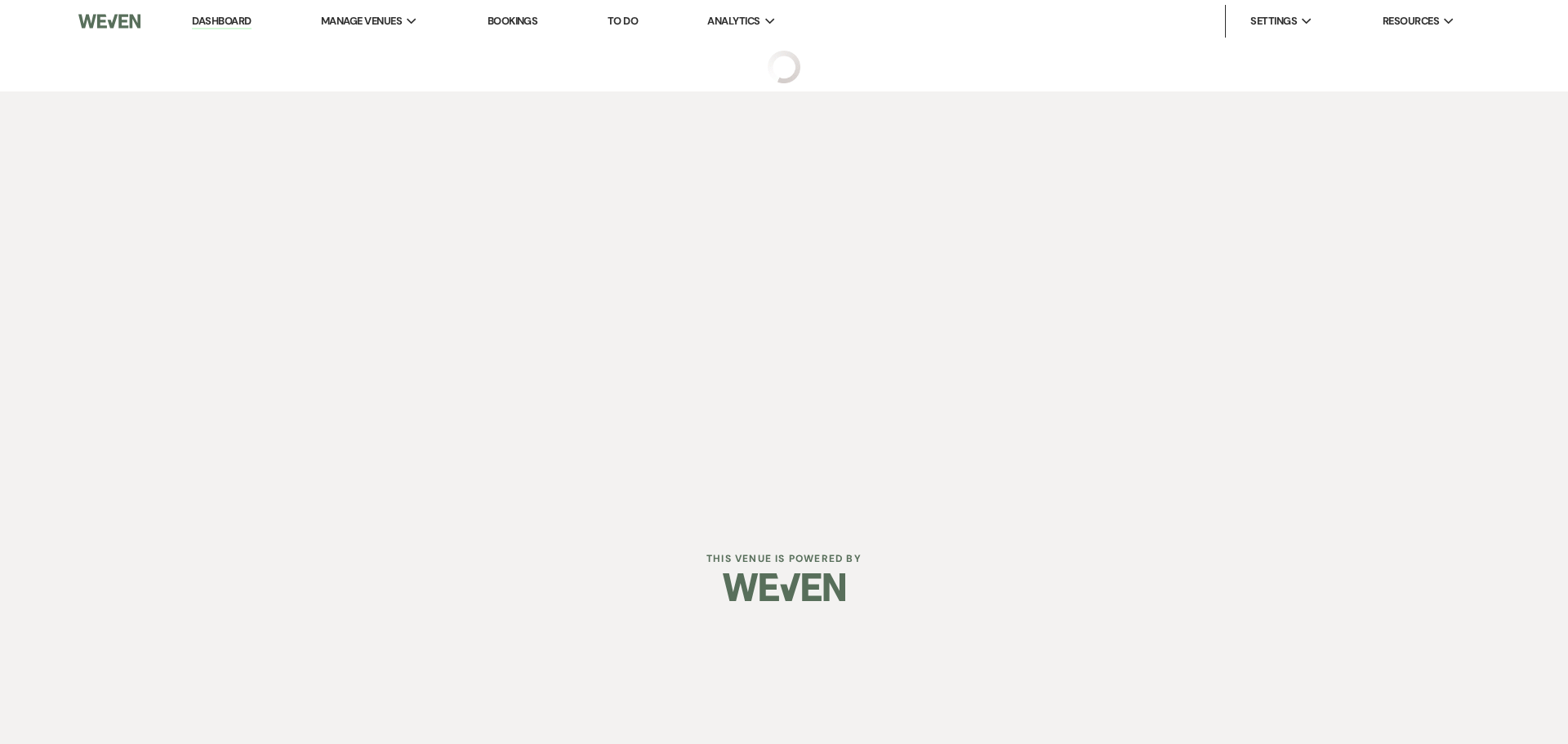
select select "1"
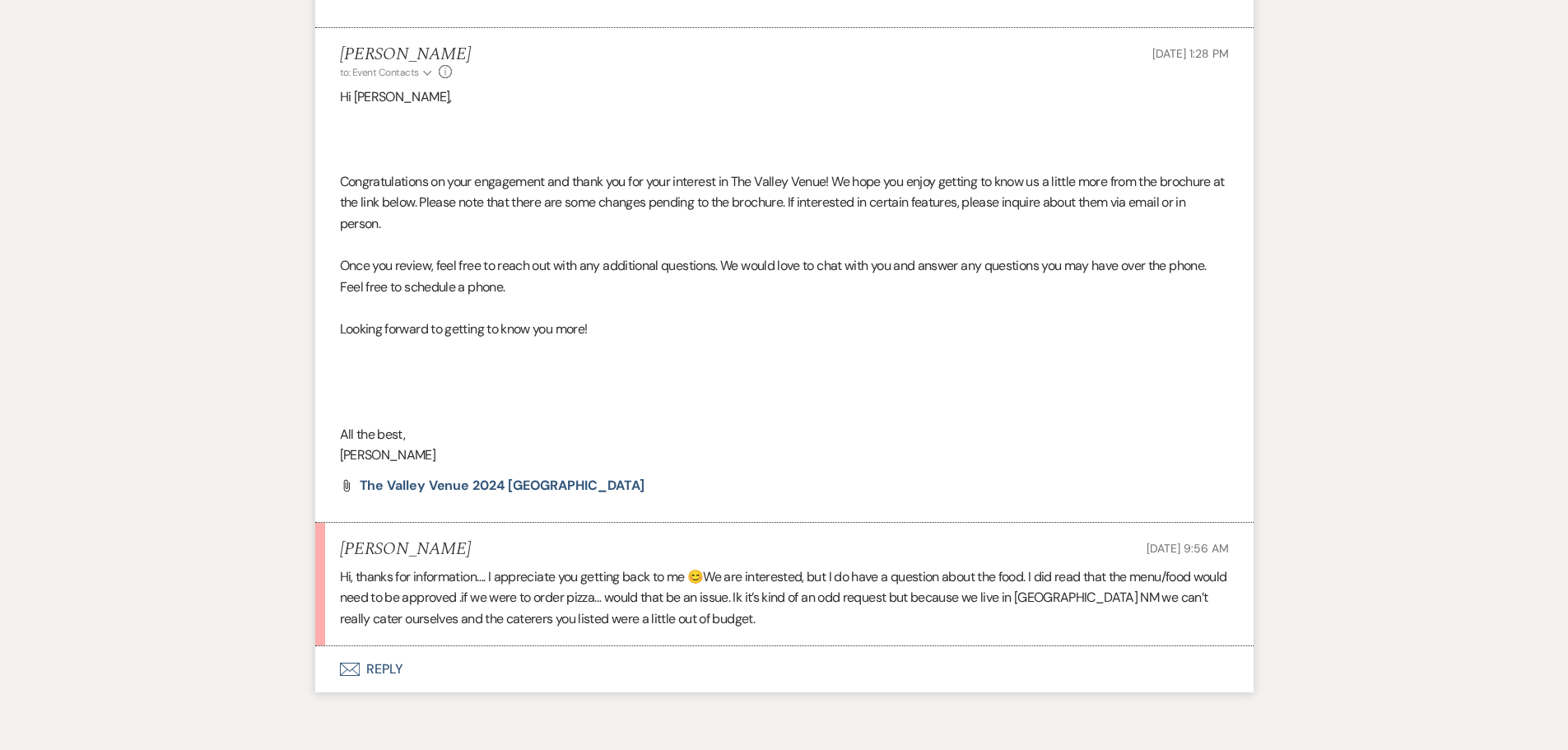
scroll to position [1053, 0]
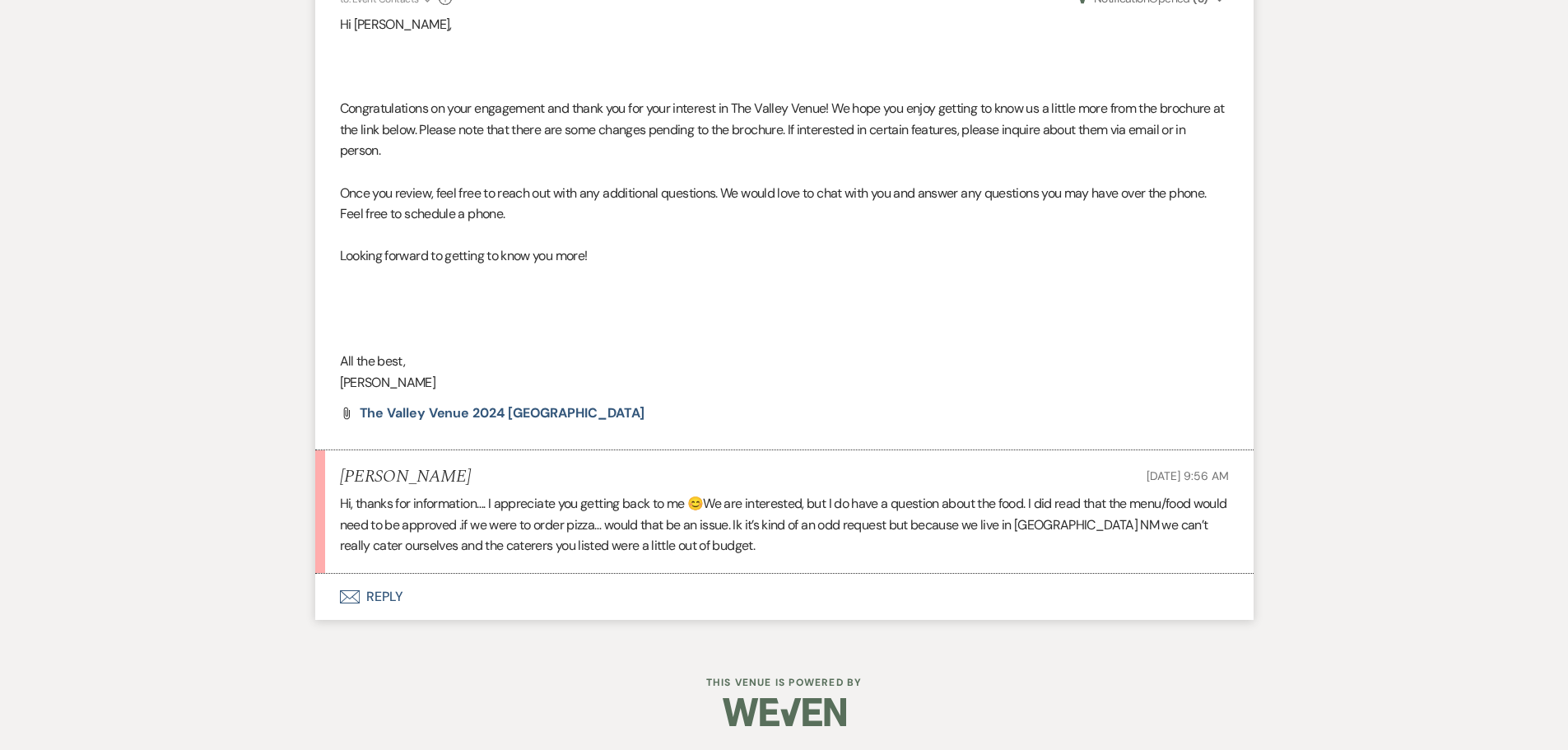
click at [377, 598] on button "Envelope Reply" at bounding box center [785, 596] width 939 height 46
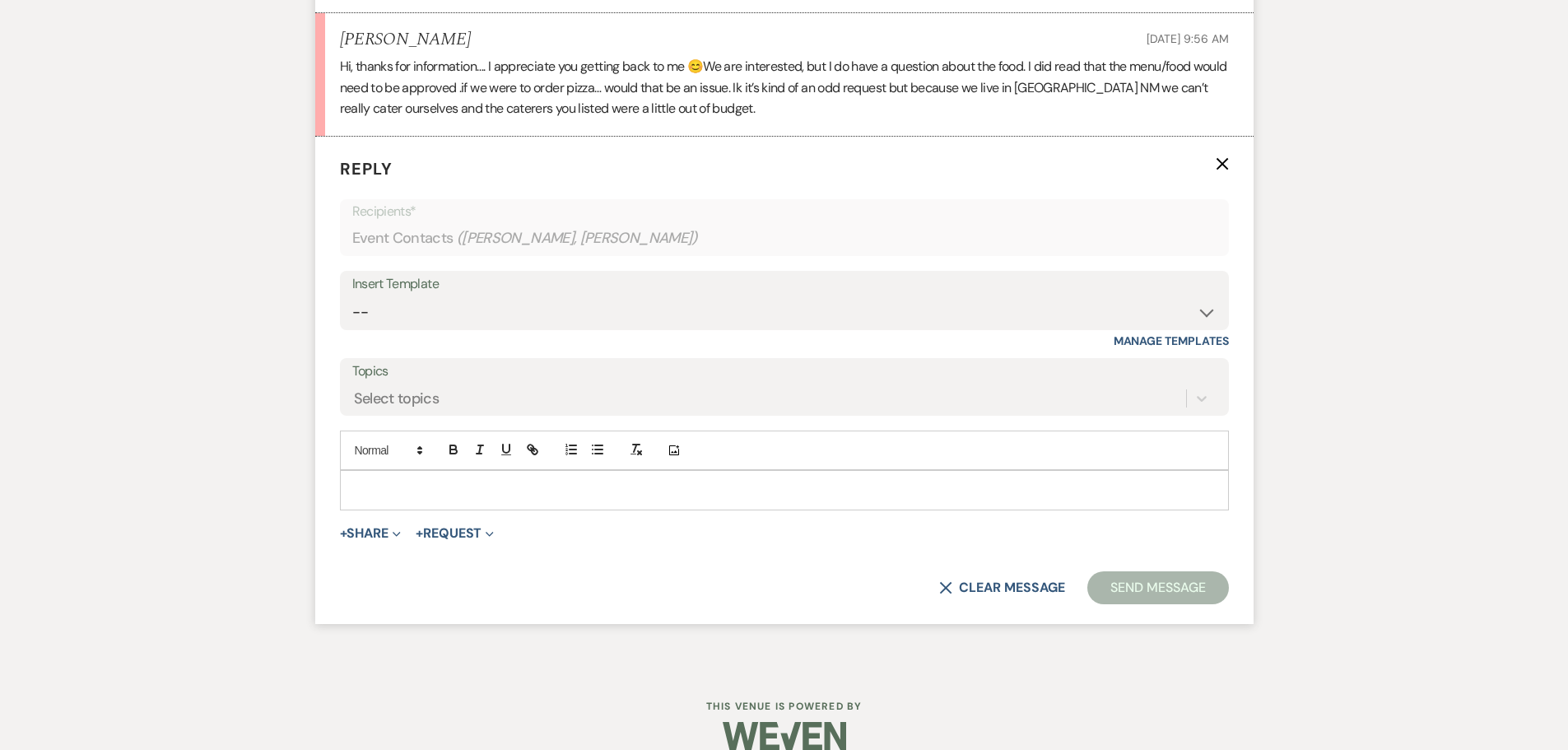
scroll to position [1495, 0]
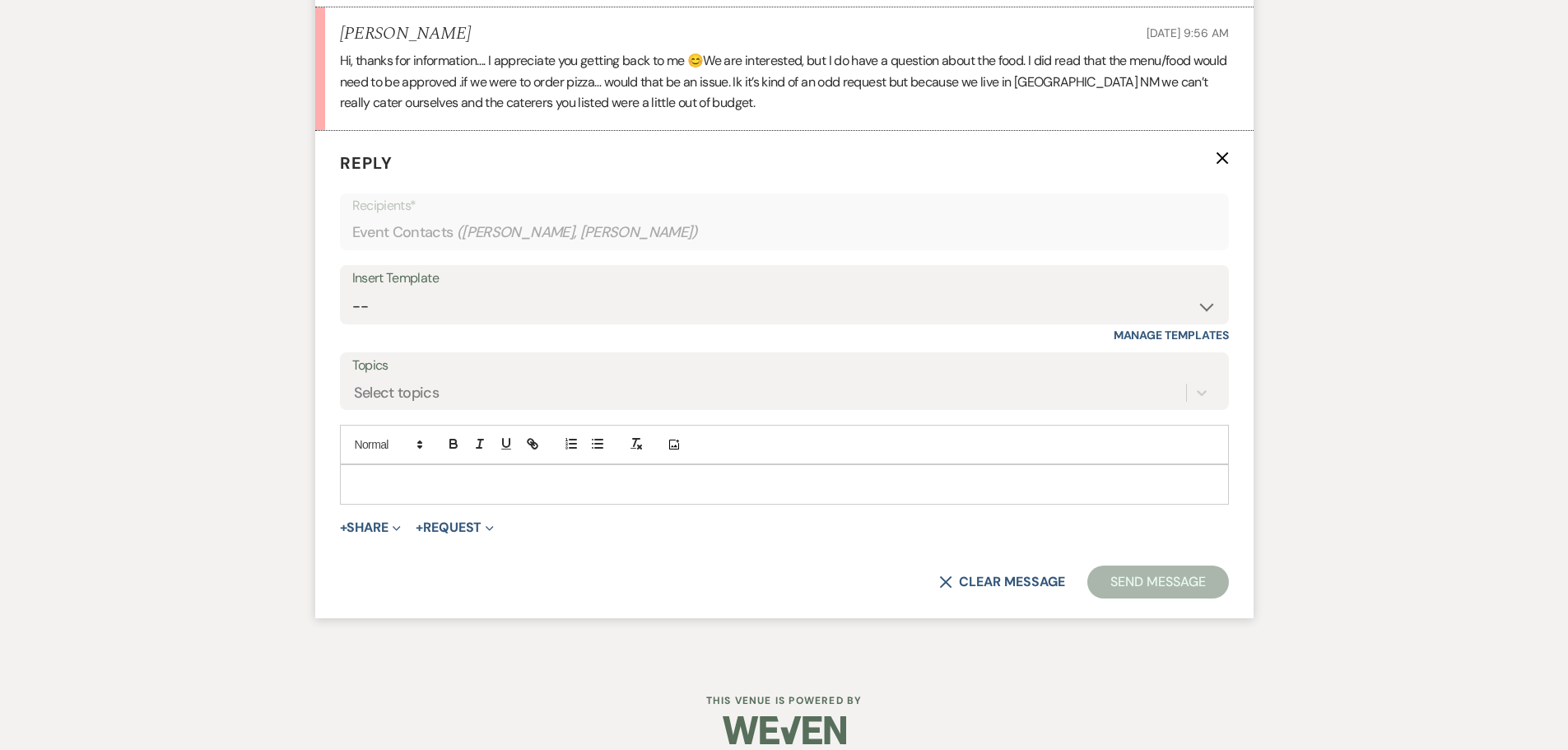
click at [639, 486] on p at bounding box center [784, 484] width 863 height 18
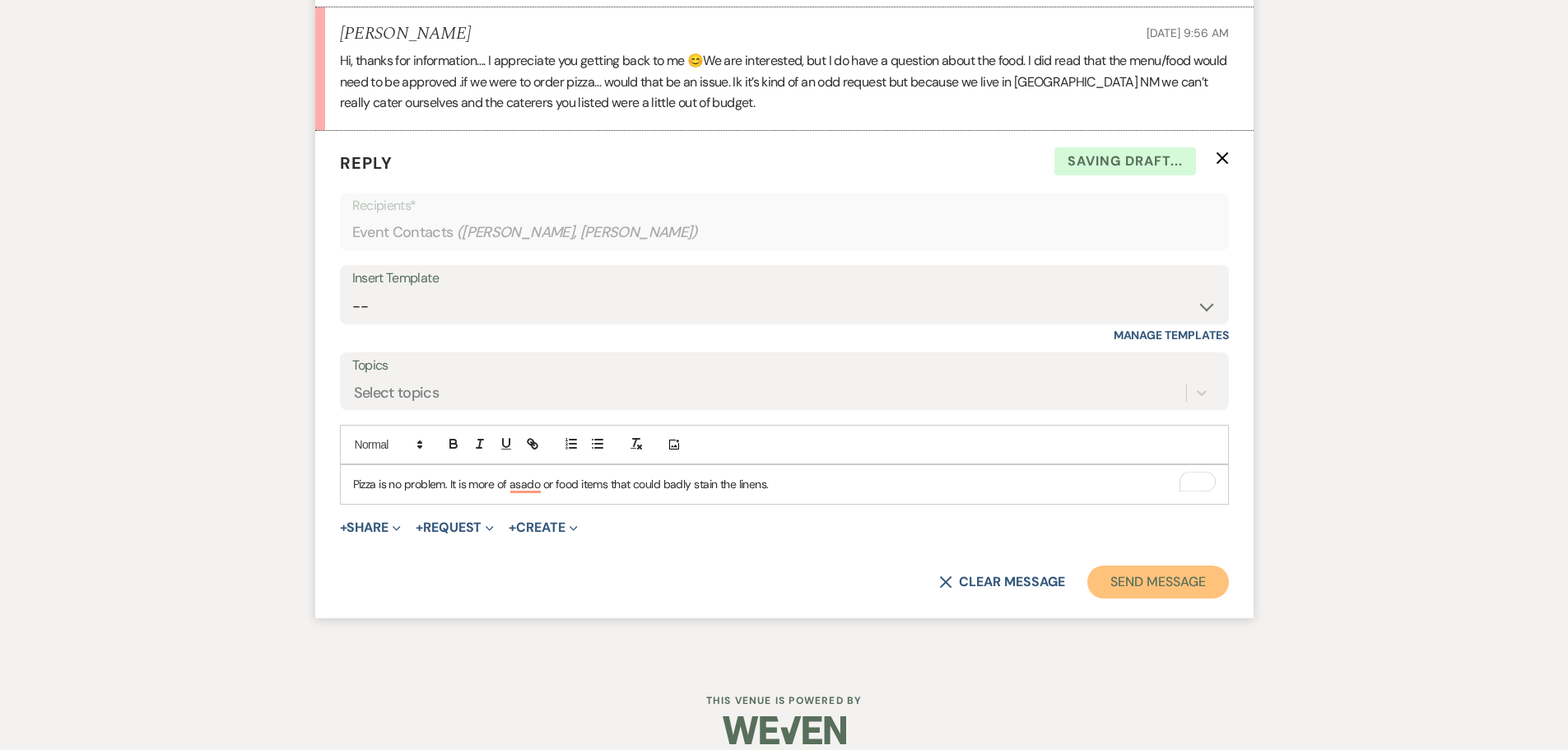
click at [1153, 578] on button "Send Message" at bounding box center [1158, 581] width 141 height 33
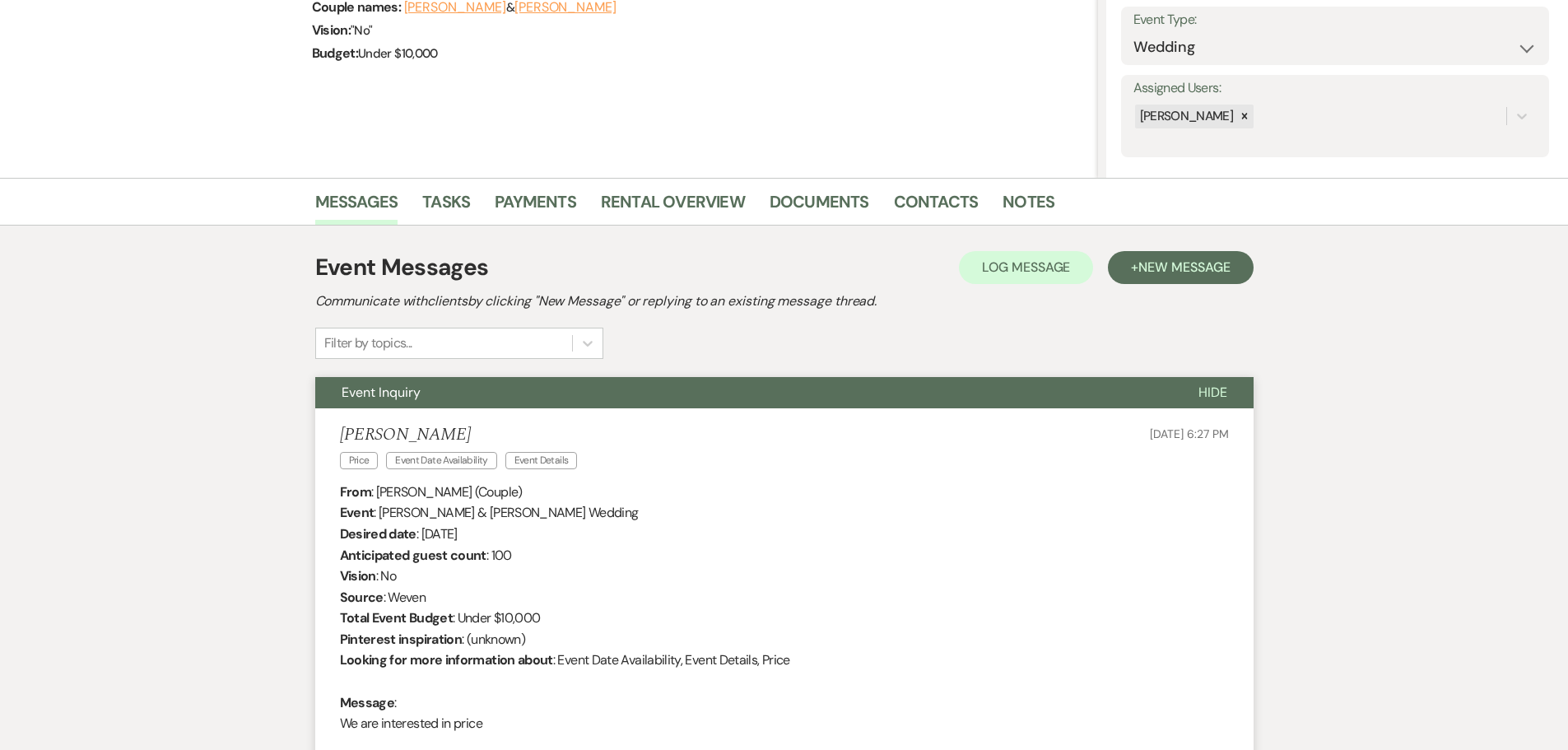
scroll to position [0, 0]
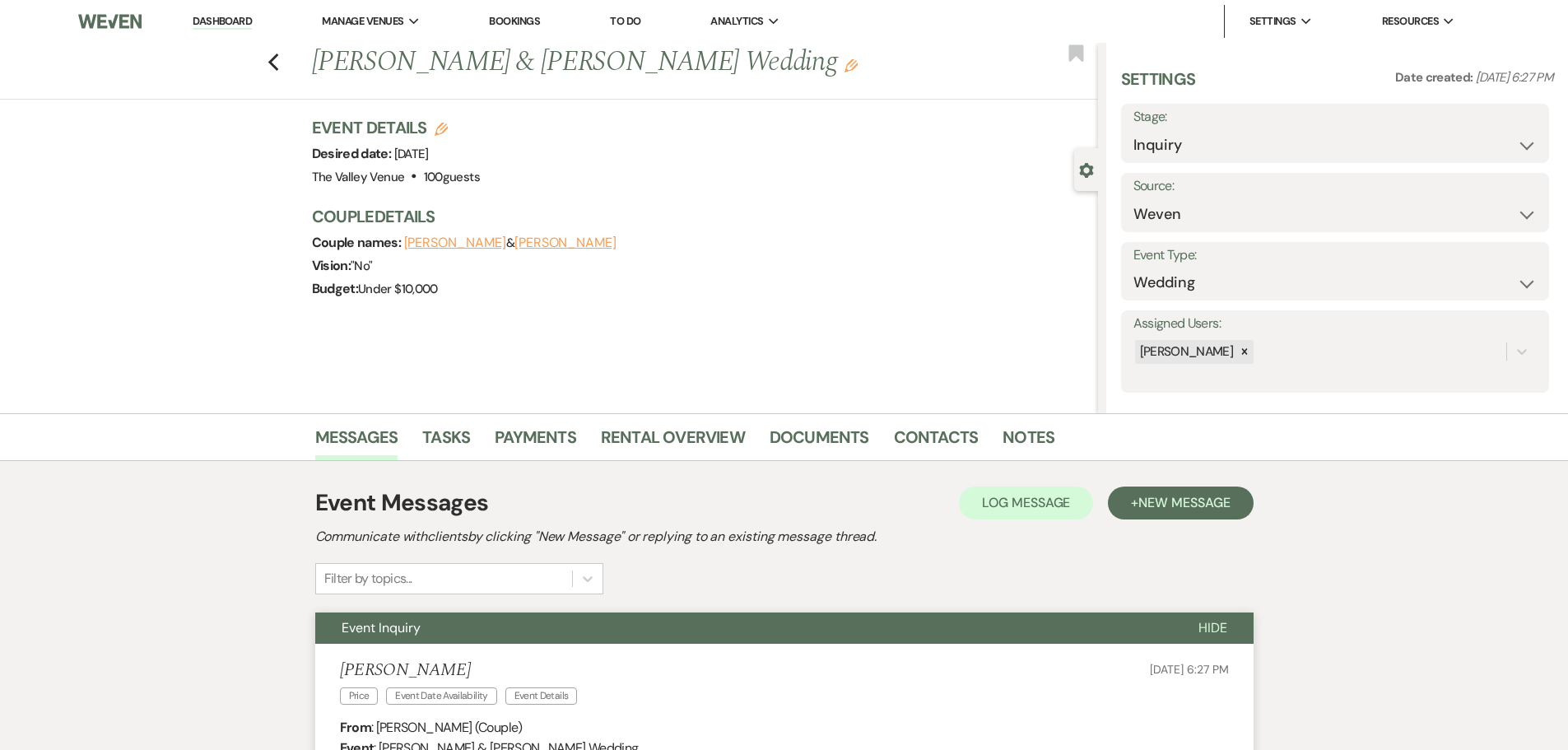
click at [234, 20] on link "Dashboard" at bounding box center [222, 22] width 59 height 16
